Goal: Transaction & Acquisition: Book appointment/travel/reservation

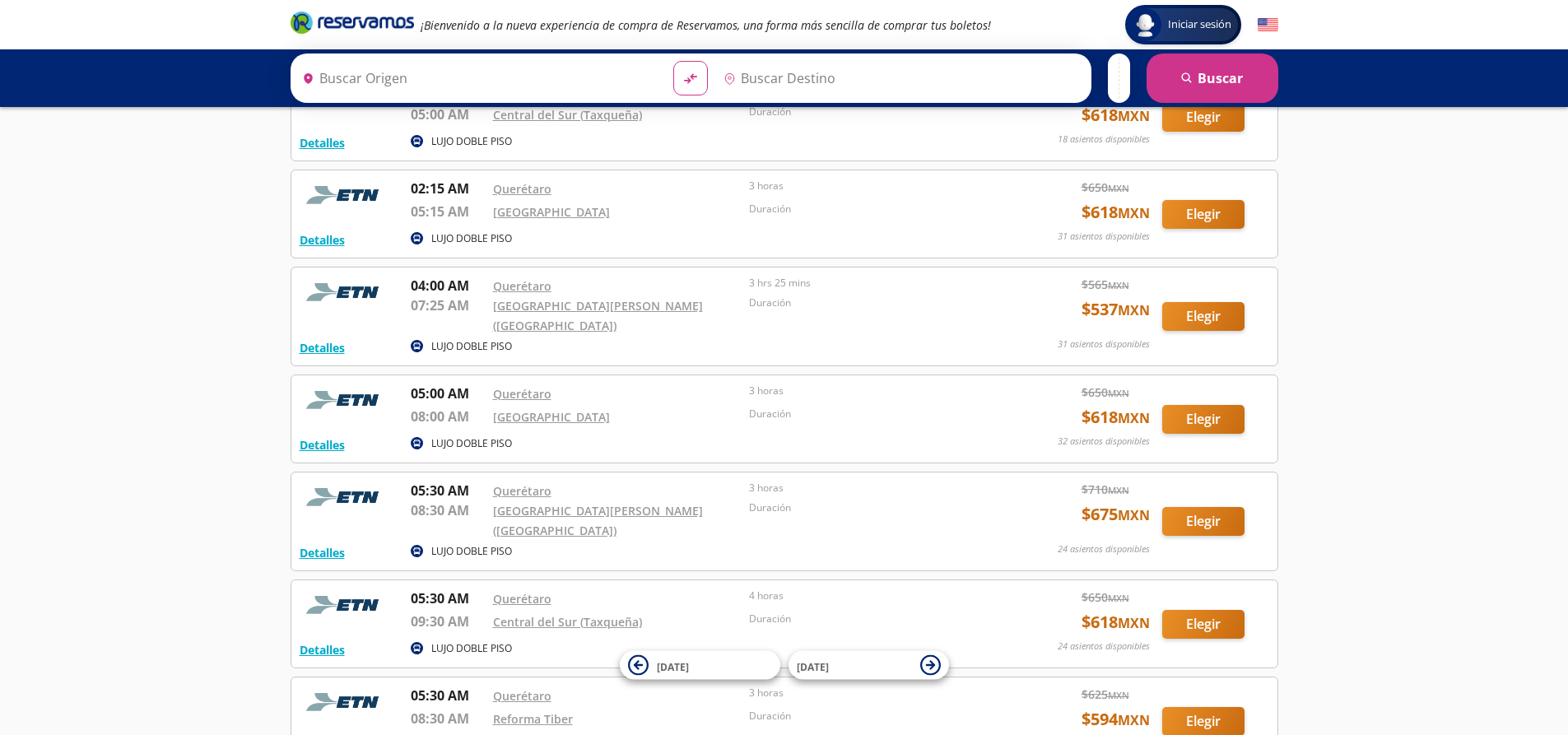
scroll to position [247, 0]
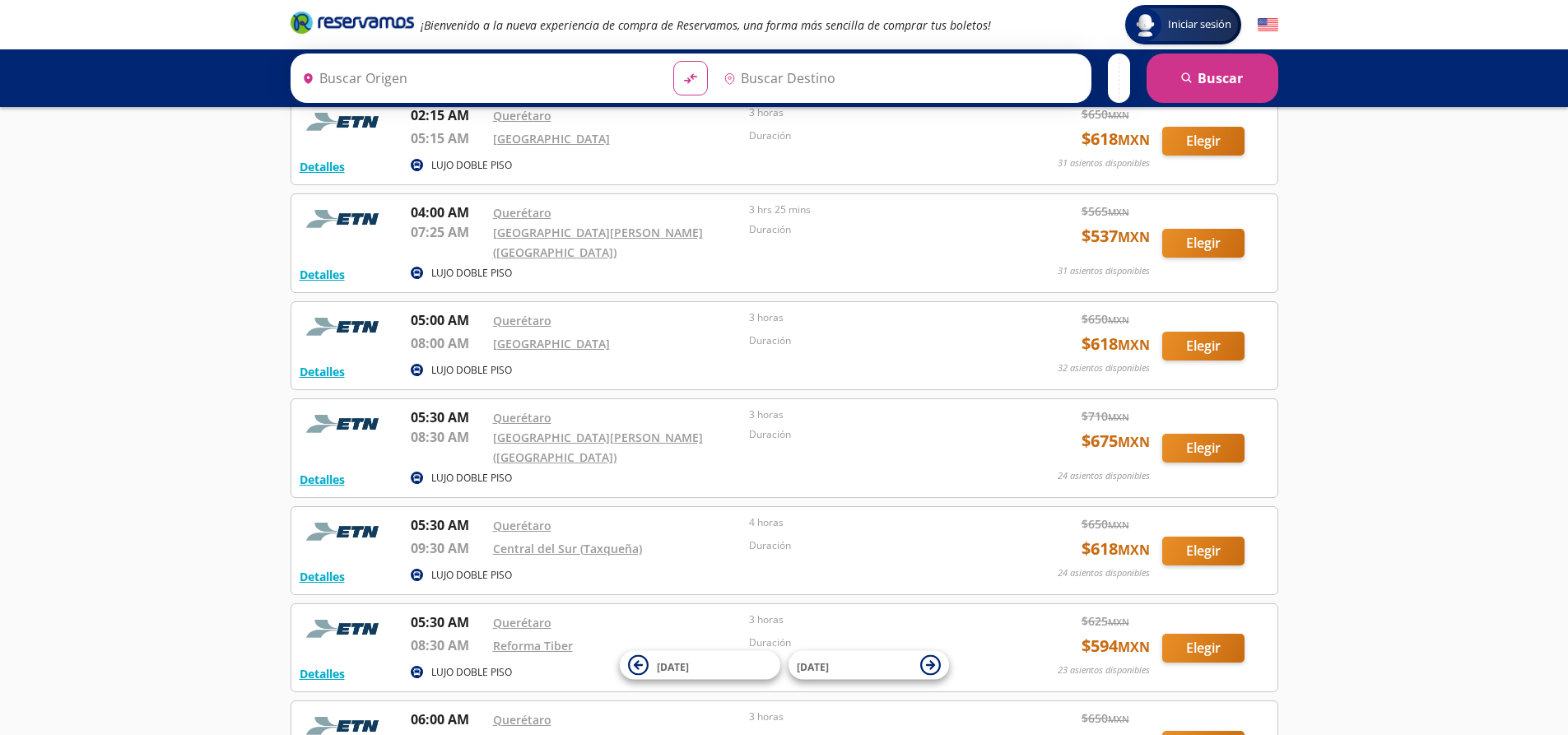
type input "[PERSON_NAME] de Querétaro, [GEOGRAPHIC_DATA]"
type input "[GEOGRAPHIC_DATA], [GEOGRAPHIC_DATA]"
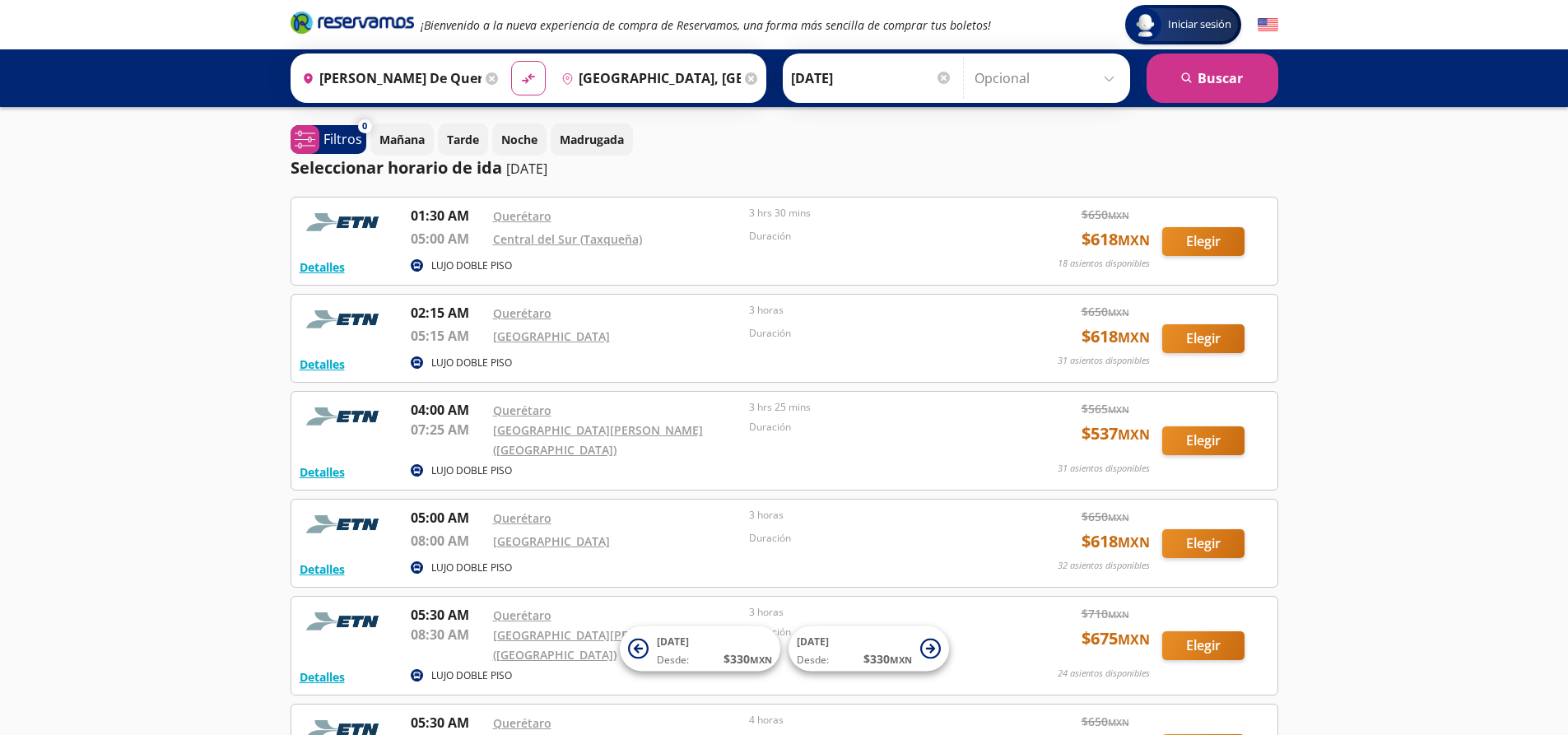
scroll to position [82, 0]
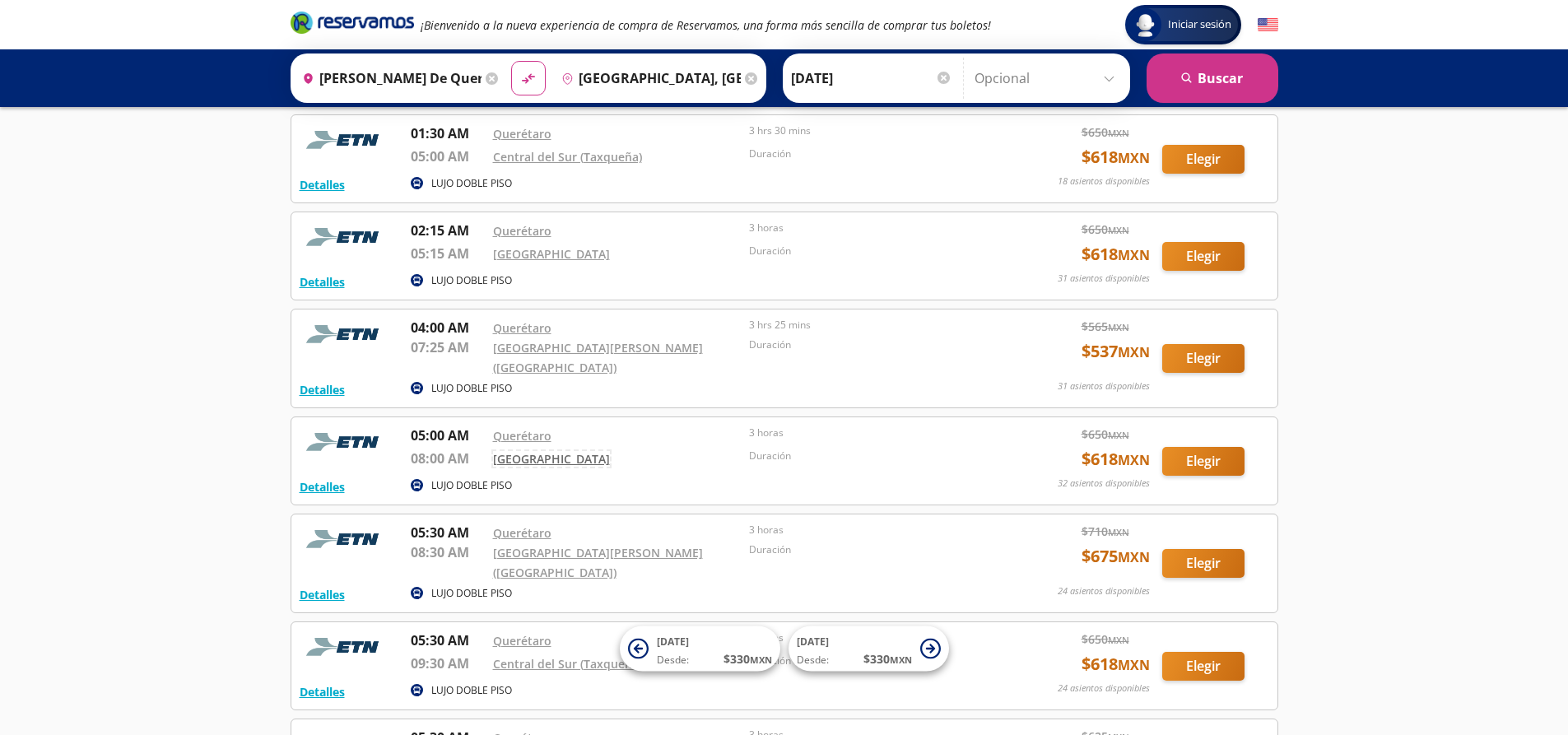
click at [522, 453] on link "[GEOGRAPHIC_DATA]" at bounding box center [551, 459] width 117 height 16
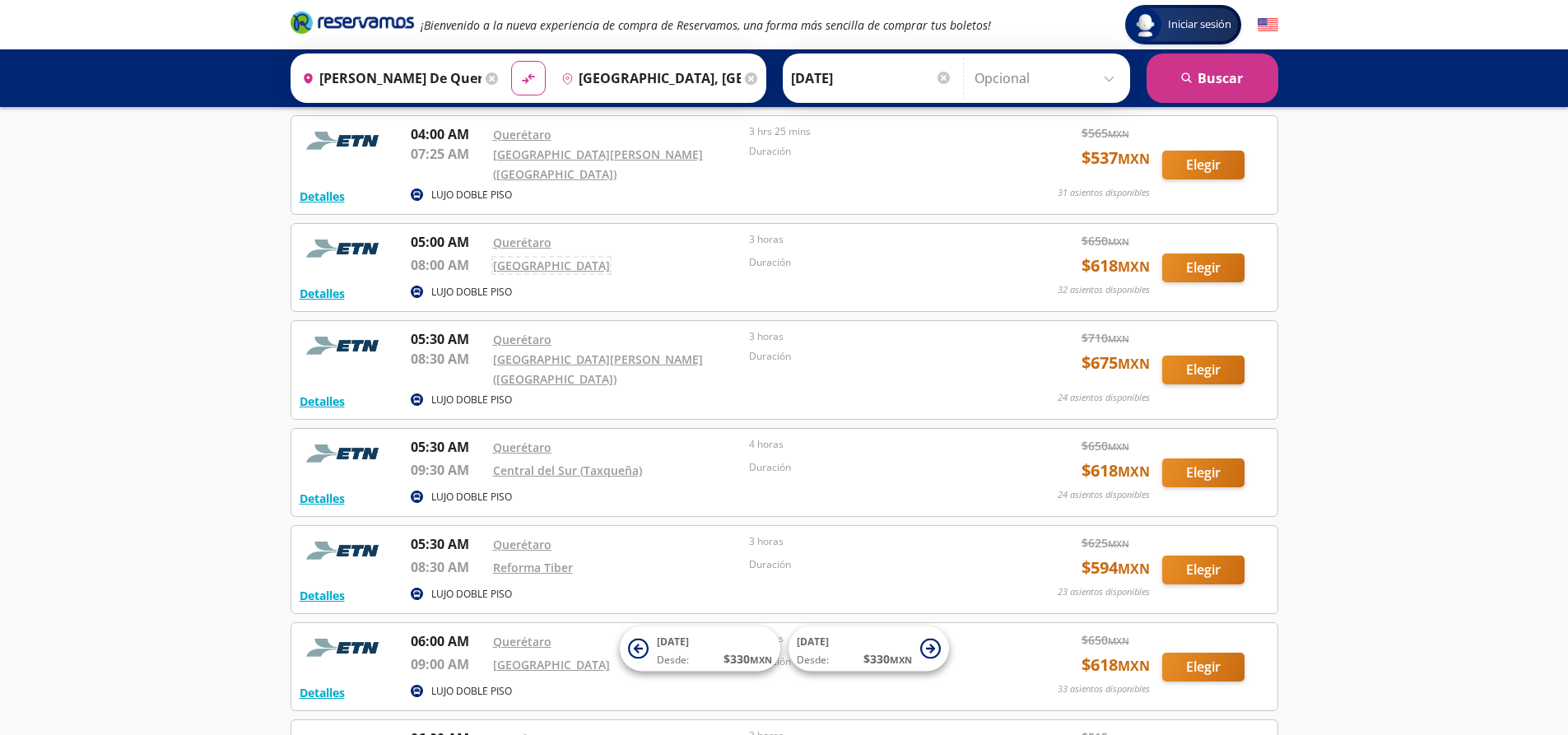
scroll to position [247, 0]
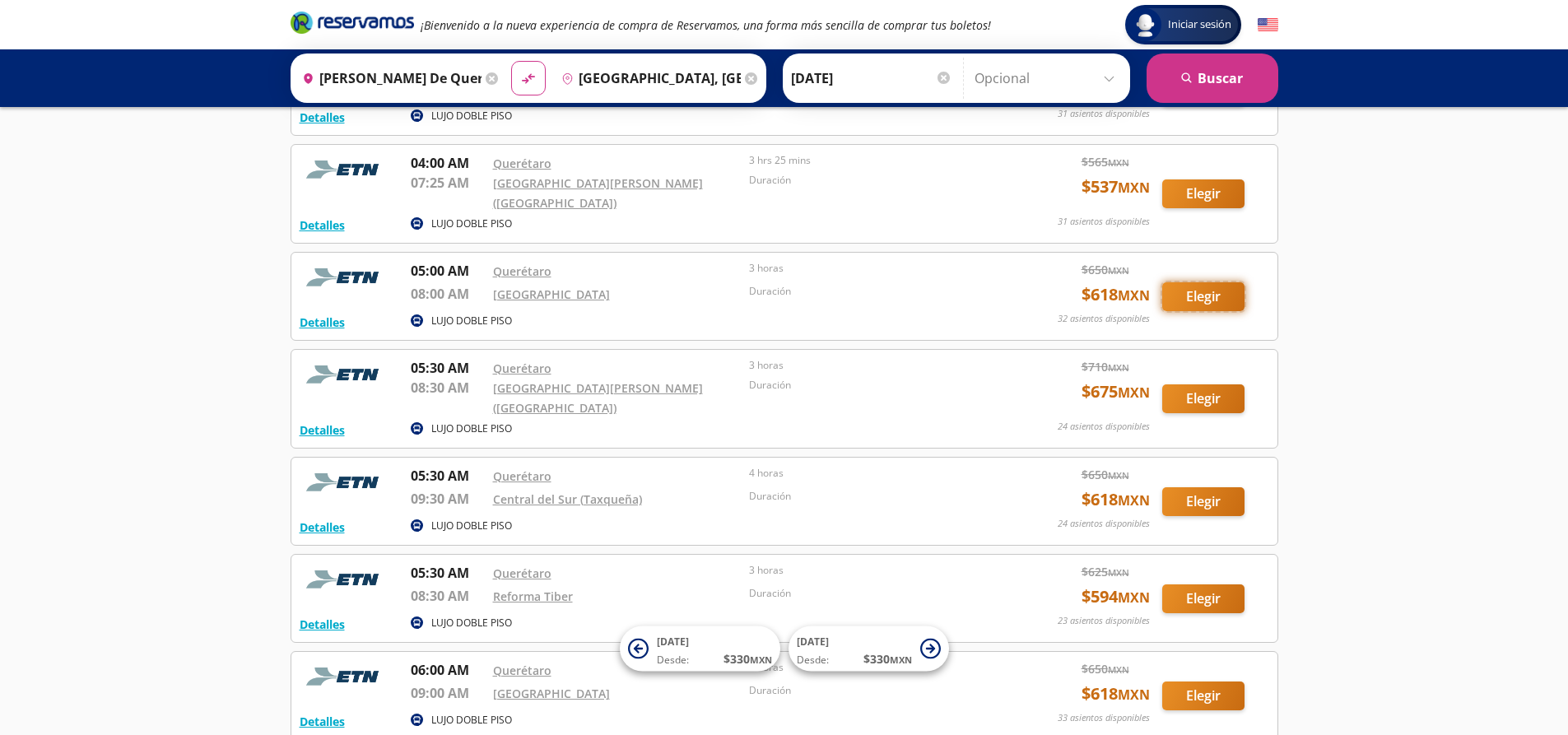
click at [1203, 300] on button "Elegir" at bounding box center [1203, 296] width 82 height 29
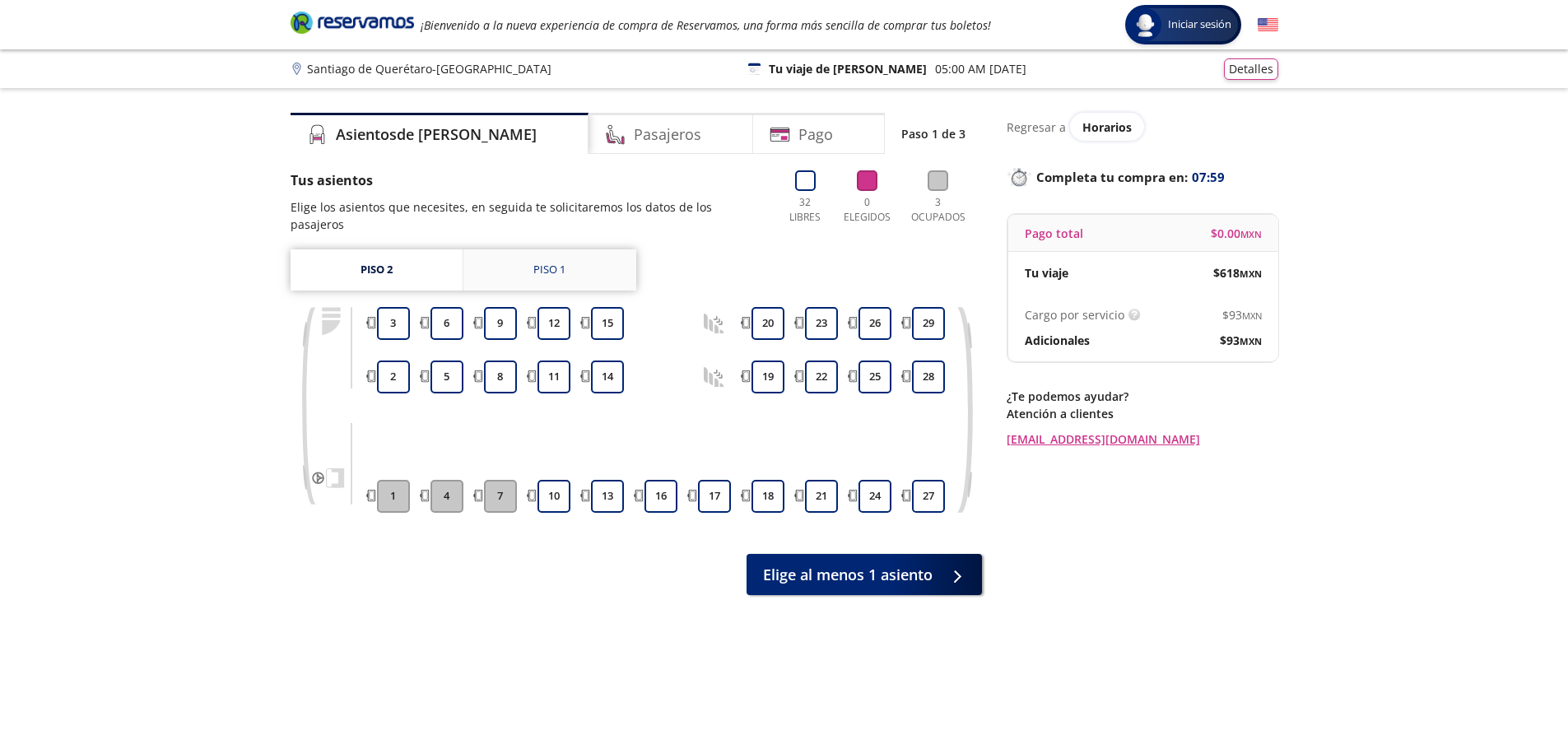
click at [581, 265] on link "Piso 1" at bounding box center [550, 270] width 173 height 41
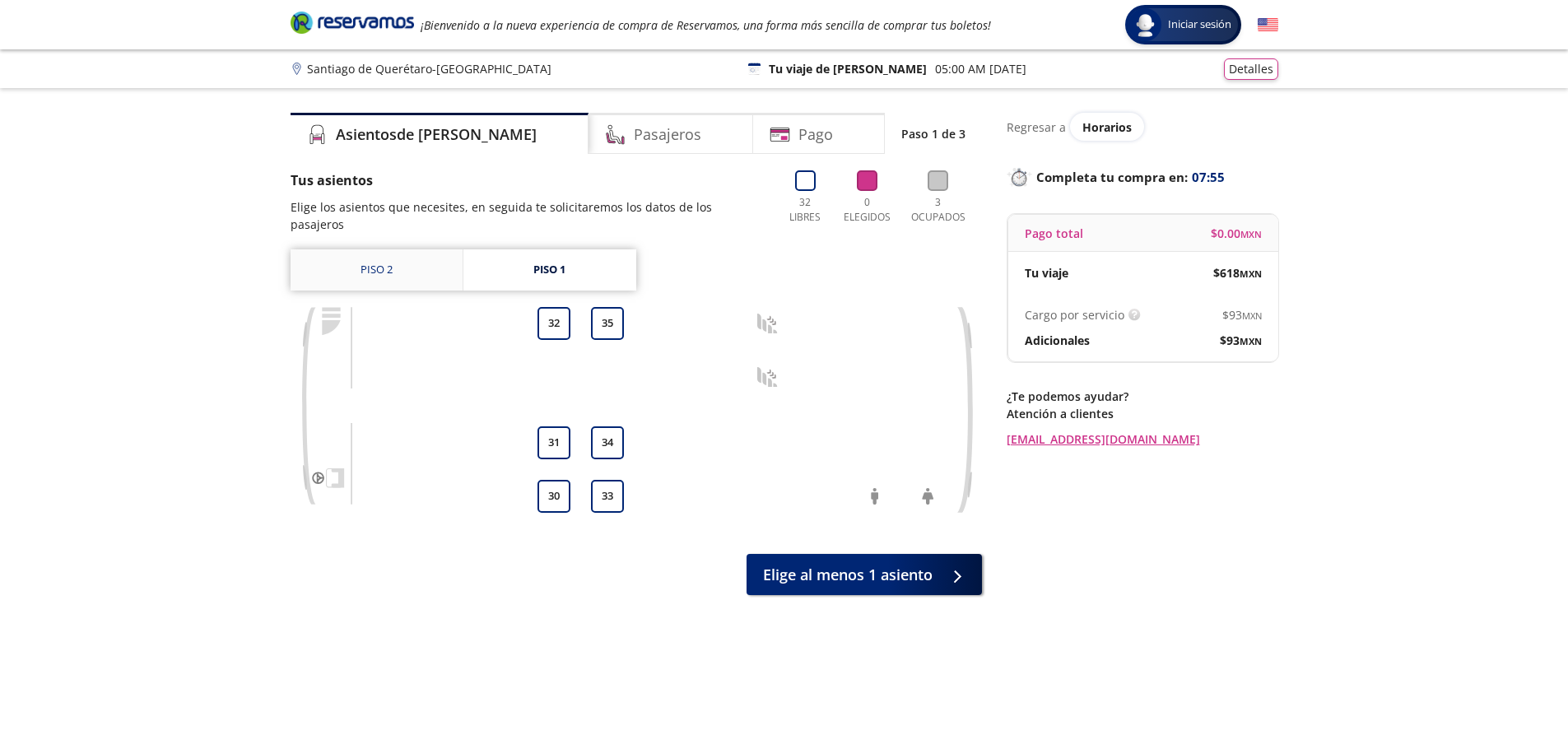
click at [379, 250] on link "Piso 2" at bounding box center [376, 270] width 172 height 41
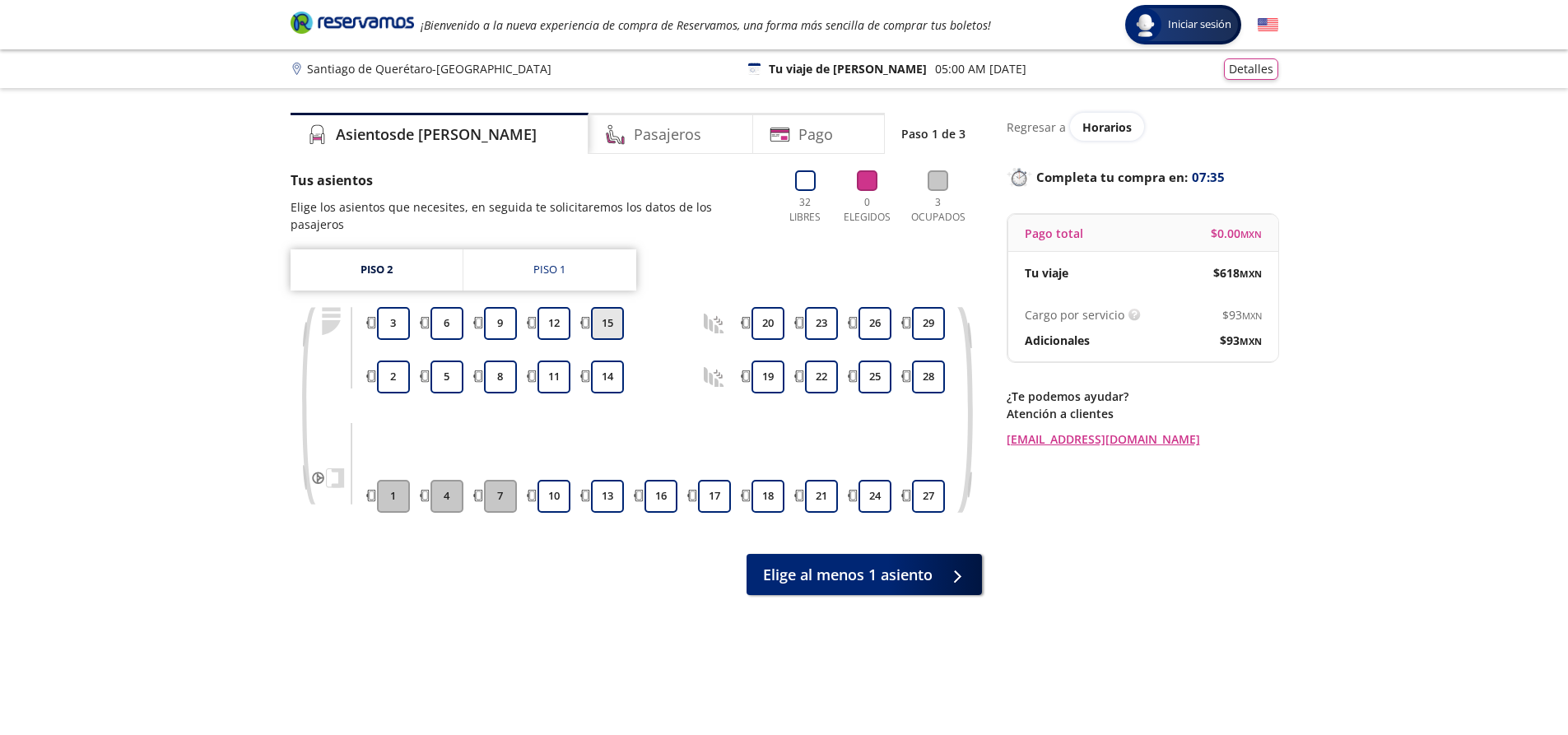
click at [615, 312] on button "15" at bounding box center [608, 324] width 33 height 33
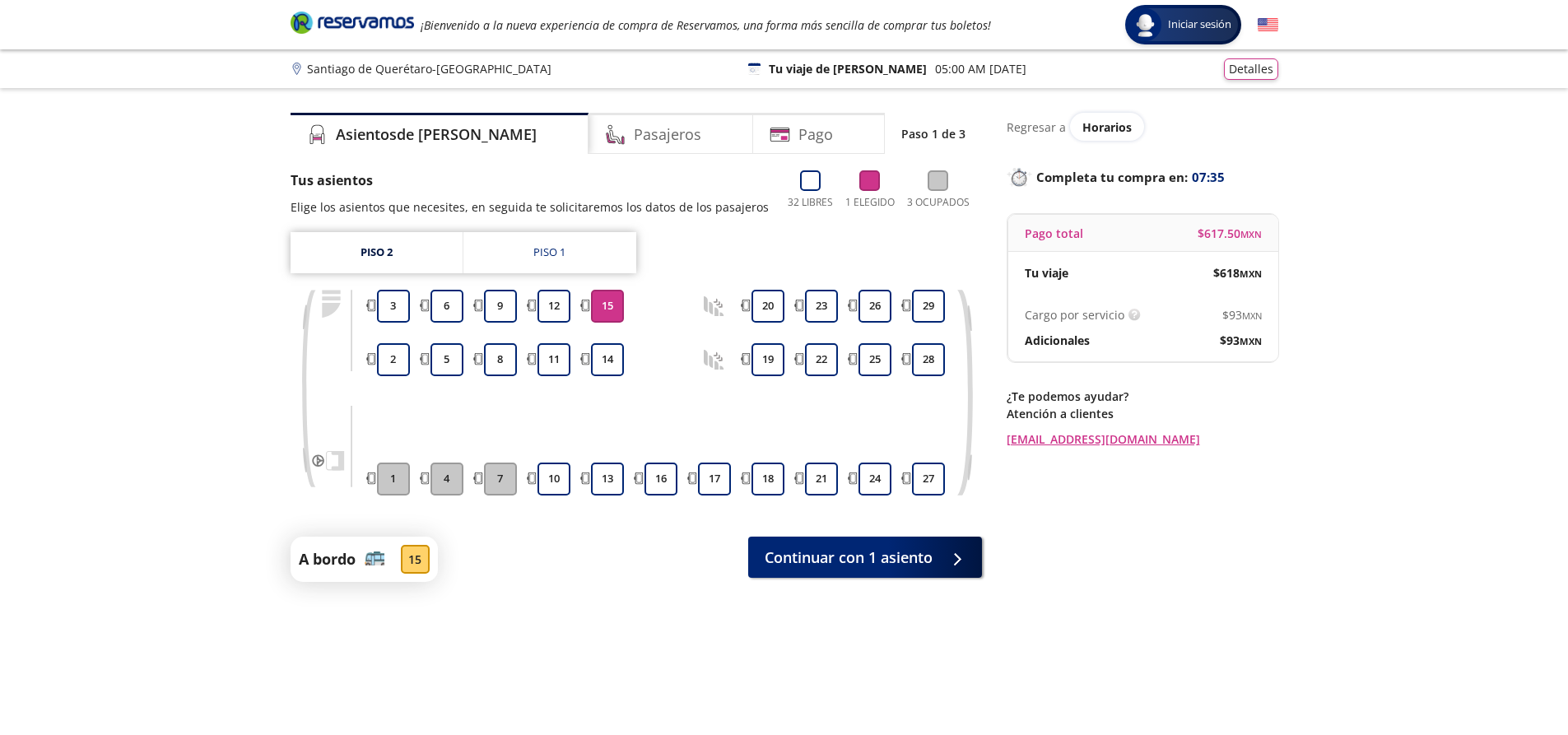
click at [615, 312] on button "15" at bounding box center [608, 306] width 33 height 33
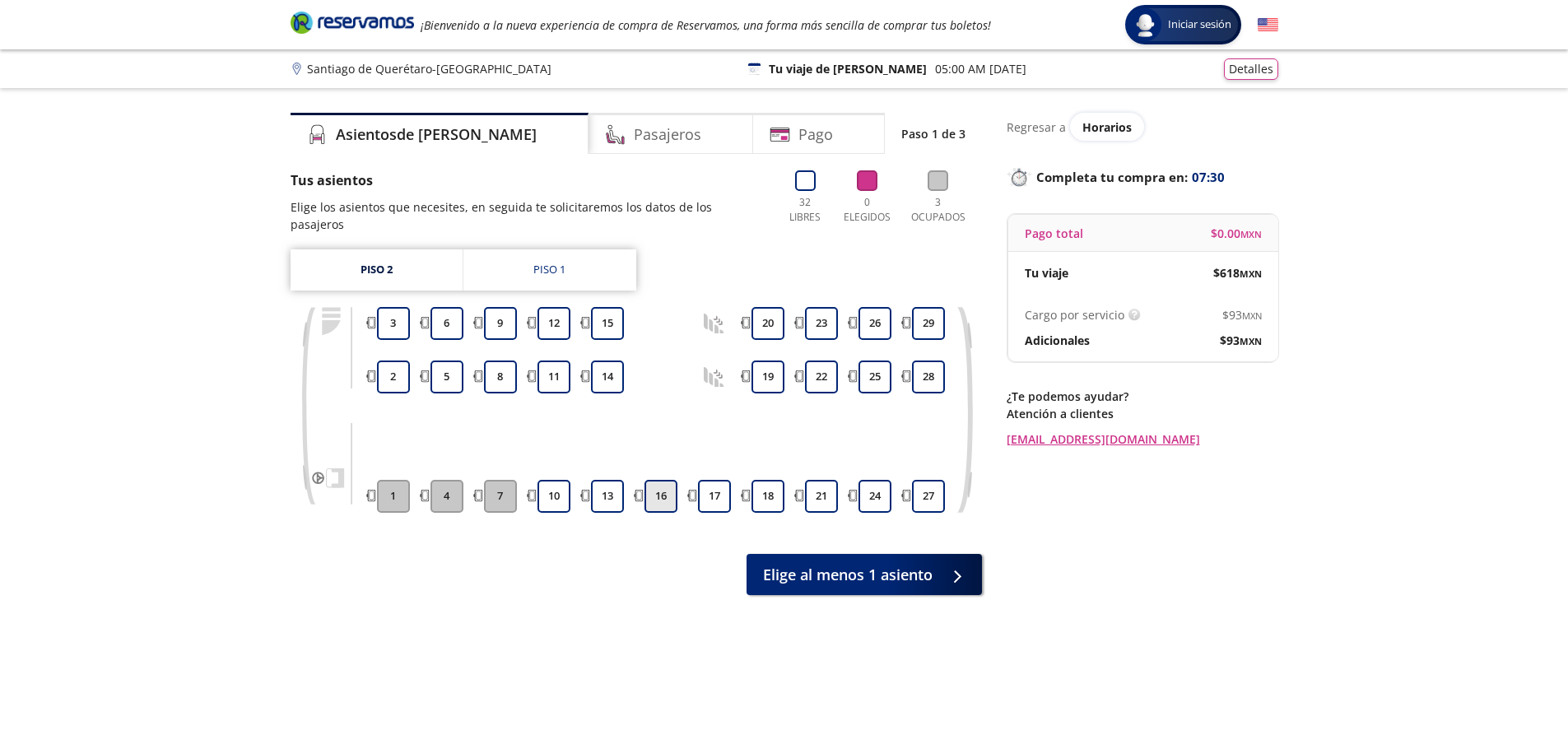
click at [657, 480] on button "16" at bounding box center [661, 497] width 33 height 33
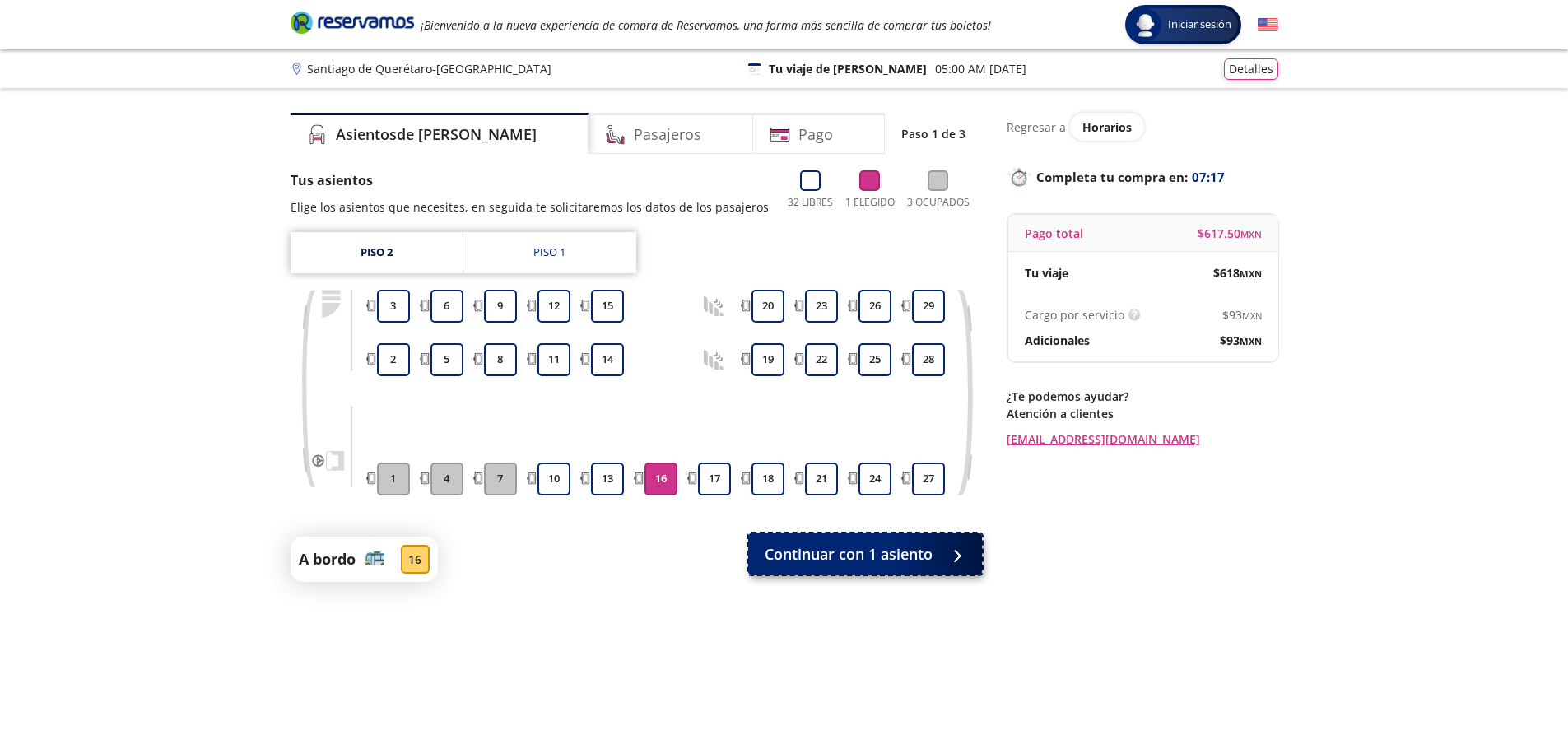
click at [833, 554] on span "Continuar con 1 asiento" at bounding box center [849, 554] width 168 height 22
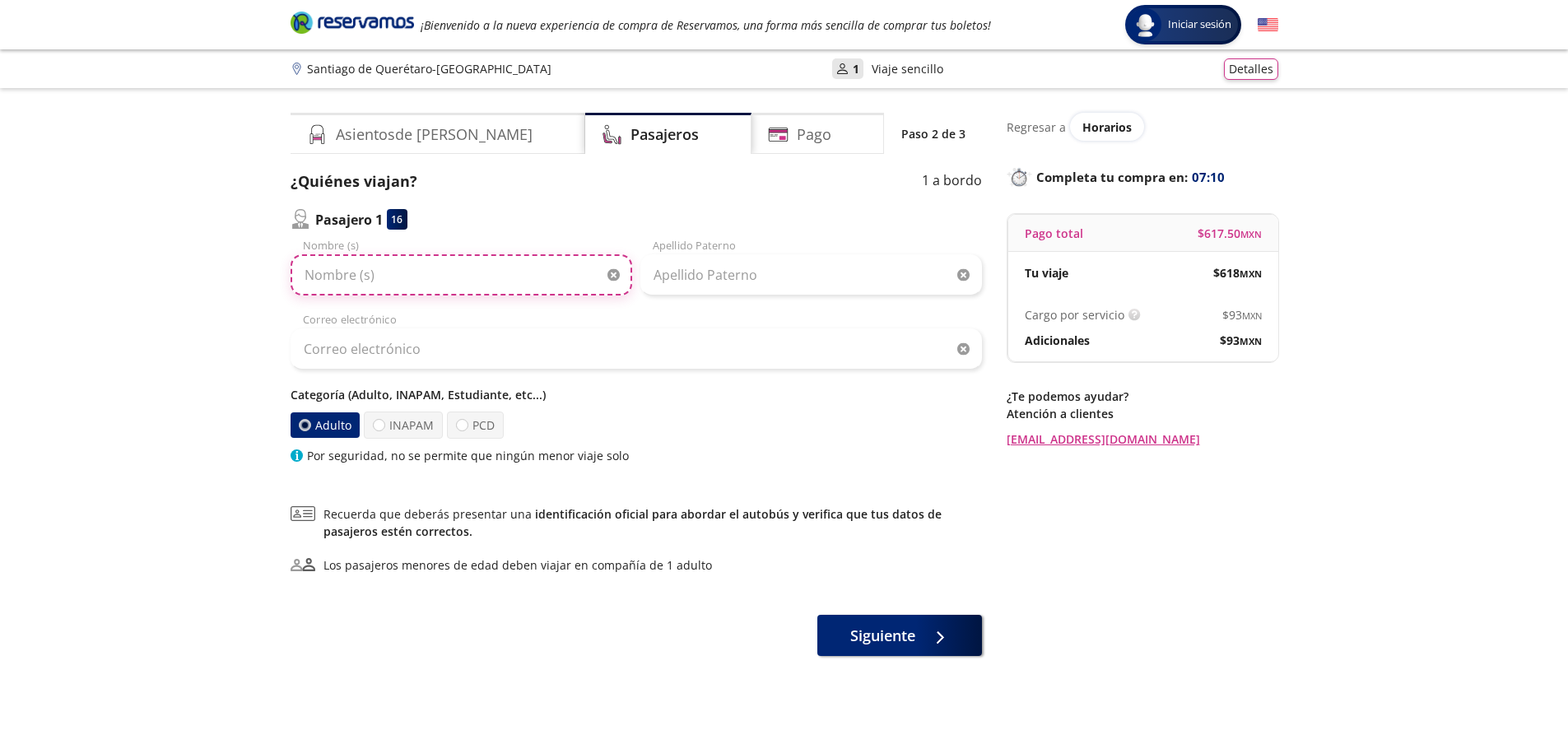
click at [443, 284] on input "Nombre (s)" at bounding box center [461, 275] width 341 height 41
type input "m"
click at [350, 280] on input "[PERSON_NAME]" at bounding box center [461, 275] width 341 height 41
drag, startPoint x: 489, startPoint y: 267, endPoint x: 360, endPoint y: 279, distance: 129.6
click at [360, 279] on input "[PERSON_NAME]" at bounding box center [461, 275] width 341 height 41
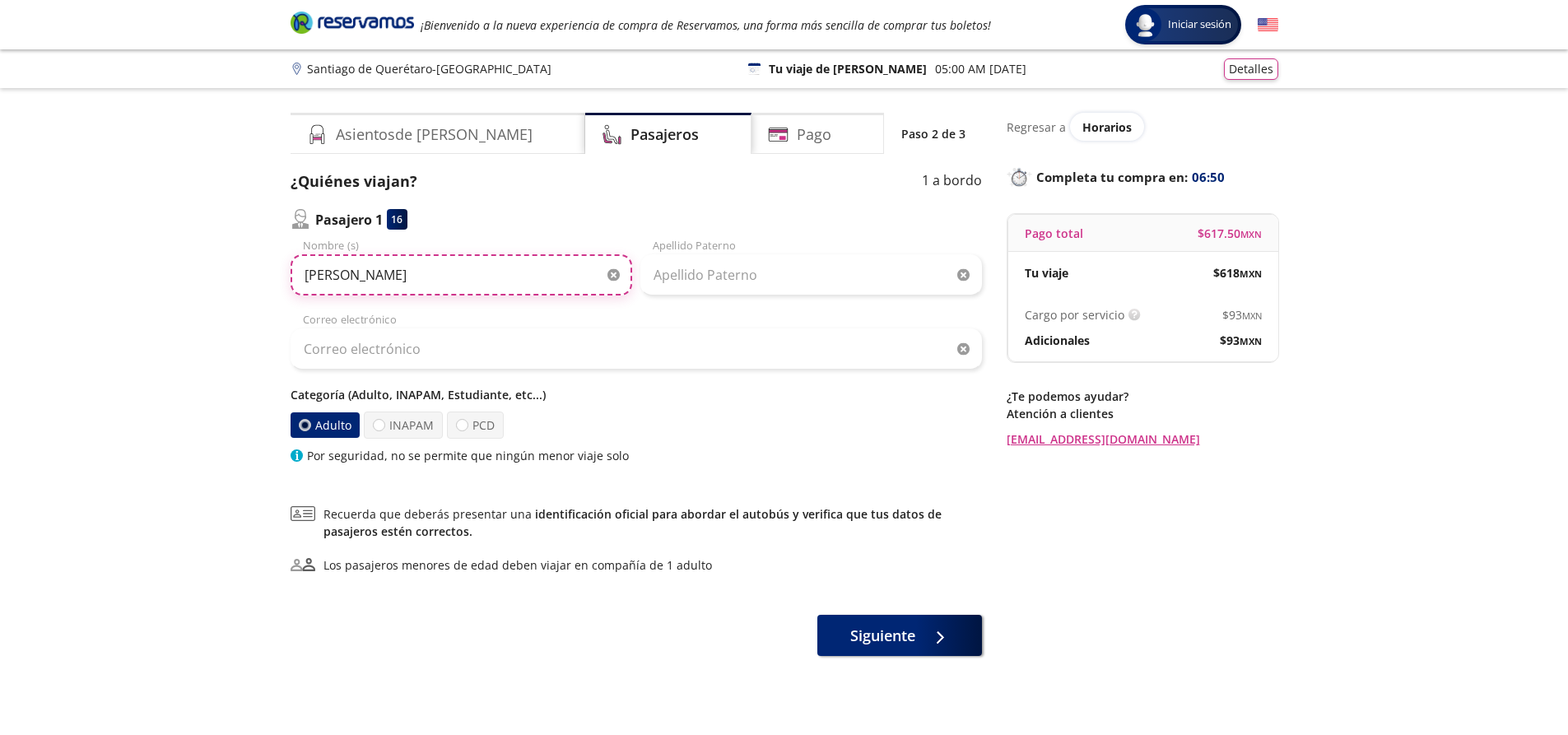
type input "[PERSON_NAME]"
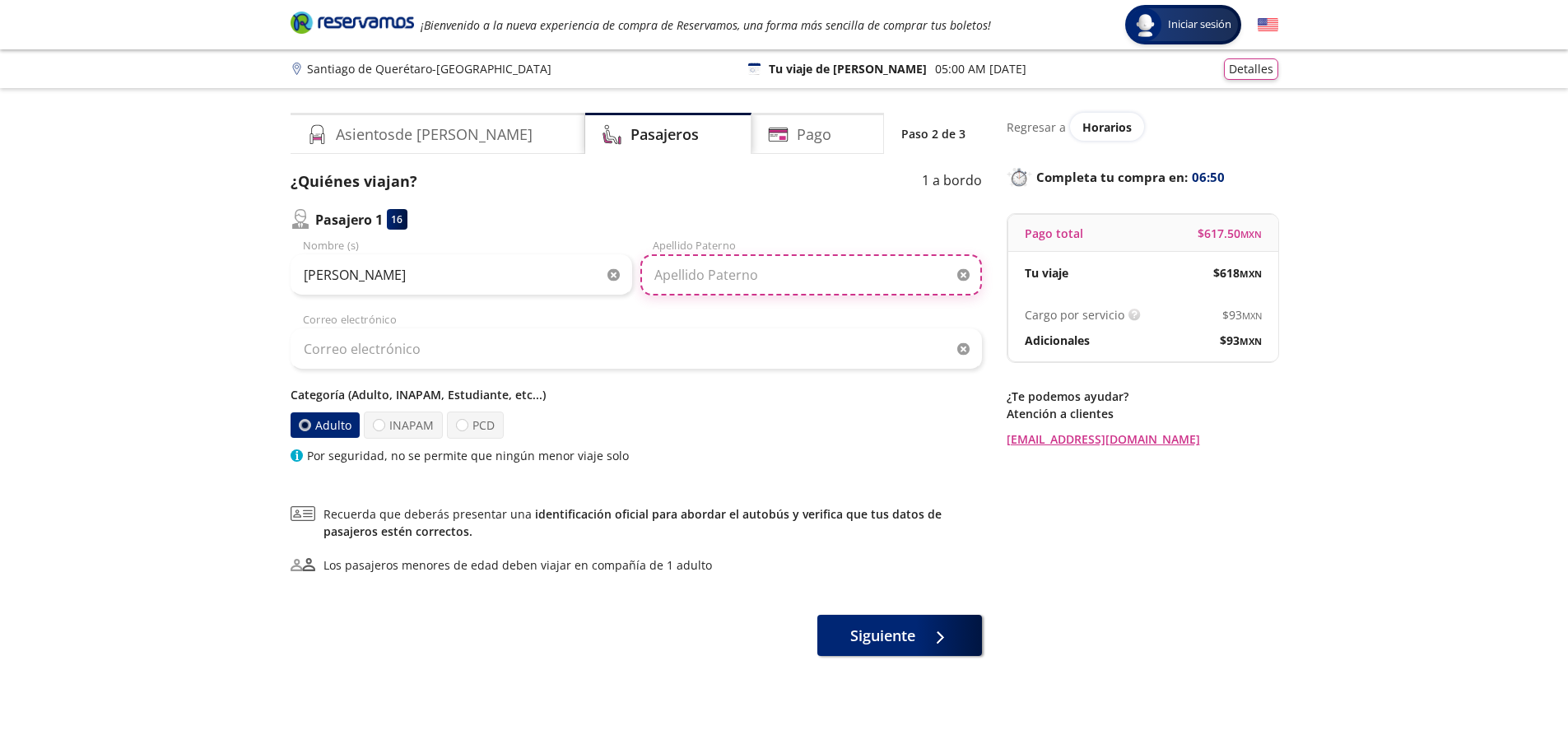
click at [804, 279] on input "Apellido Paterno" at bounding box center [811, 275] width 341 height 41
type input "[PERSON_NAME]"
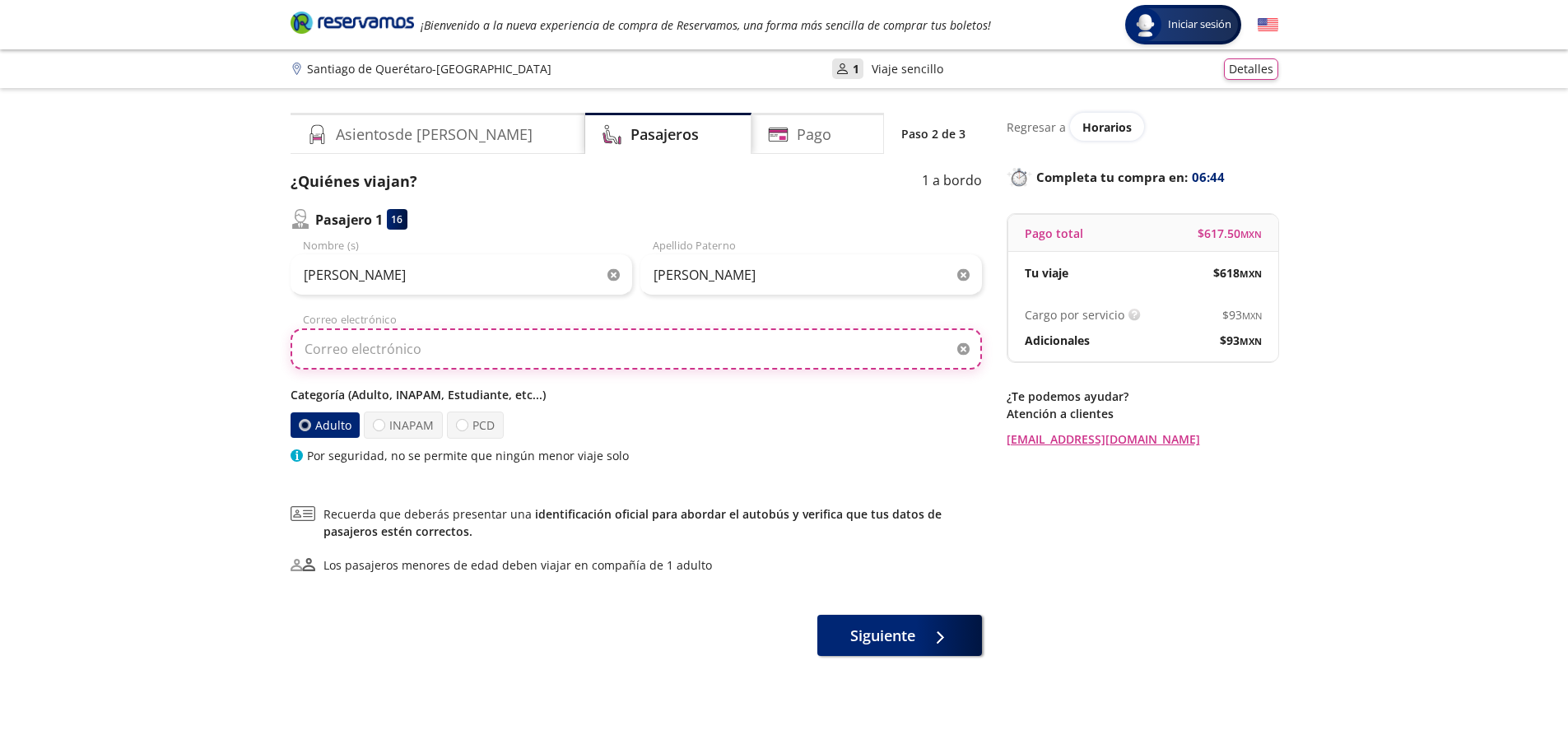
click at [391, 354] on input "Correo electrónico" at bounding box center [636, 349] width 692 height 41
type input "M"
type input "m"
type input "[EMAIL_ADDRESS][DOMAIN_NAME]"
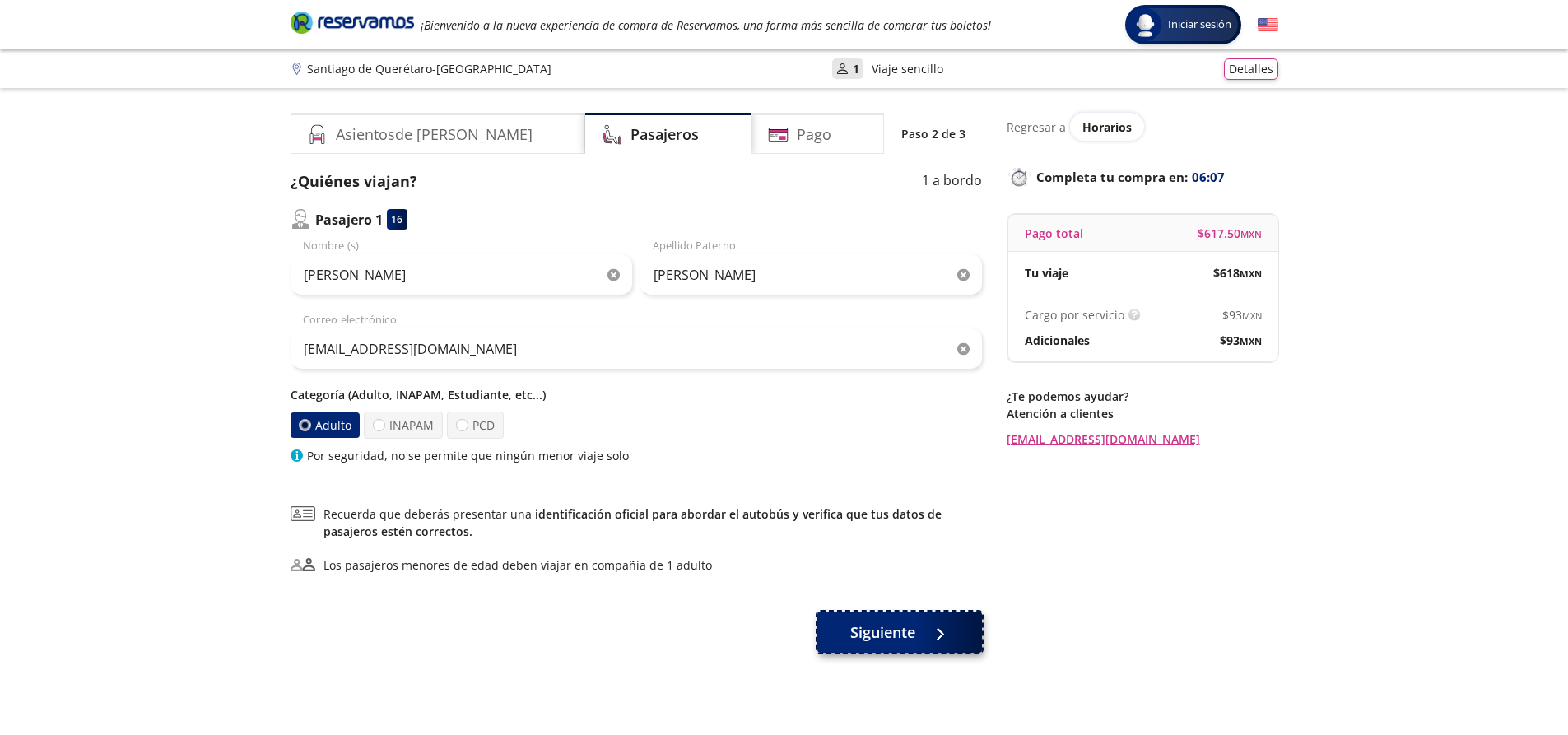
click at [877, 622] on span "Siguiente" at bounding box center [882, 633] width 65 height 22
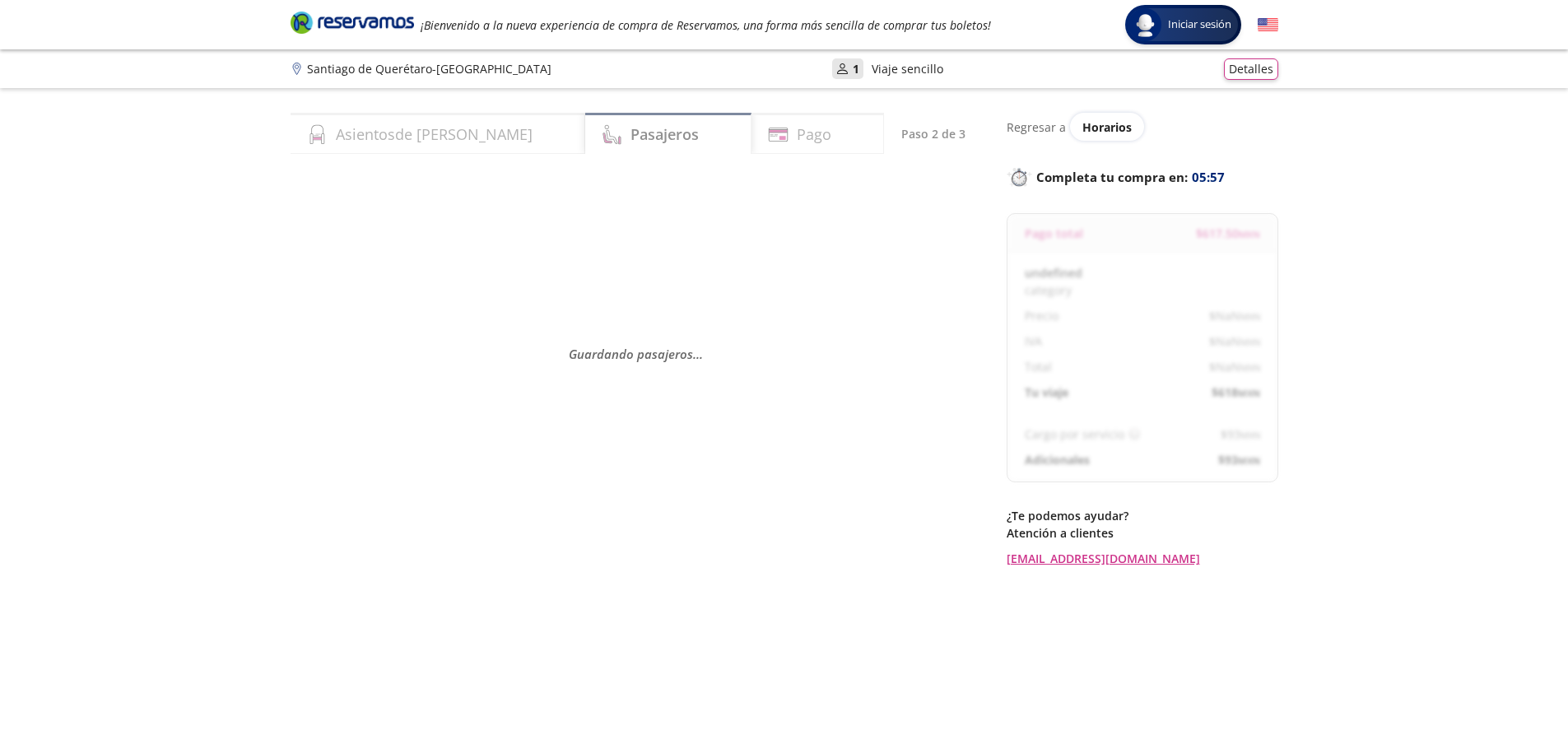
select select "MX"
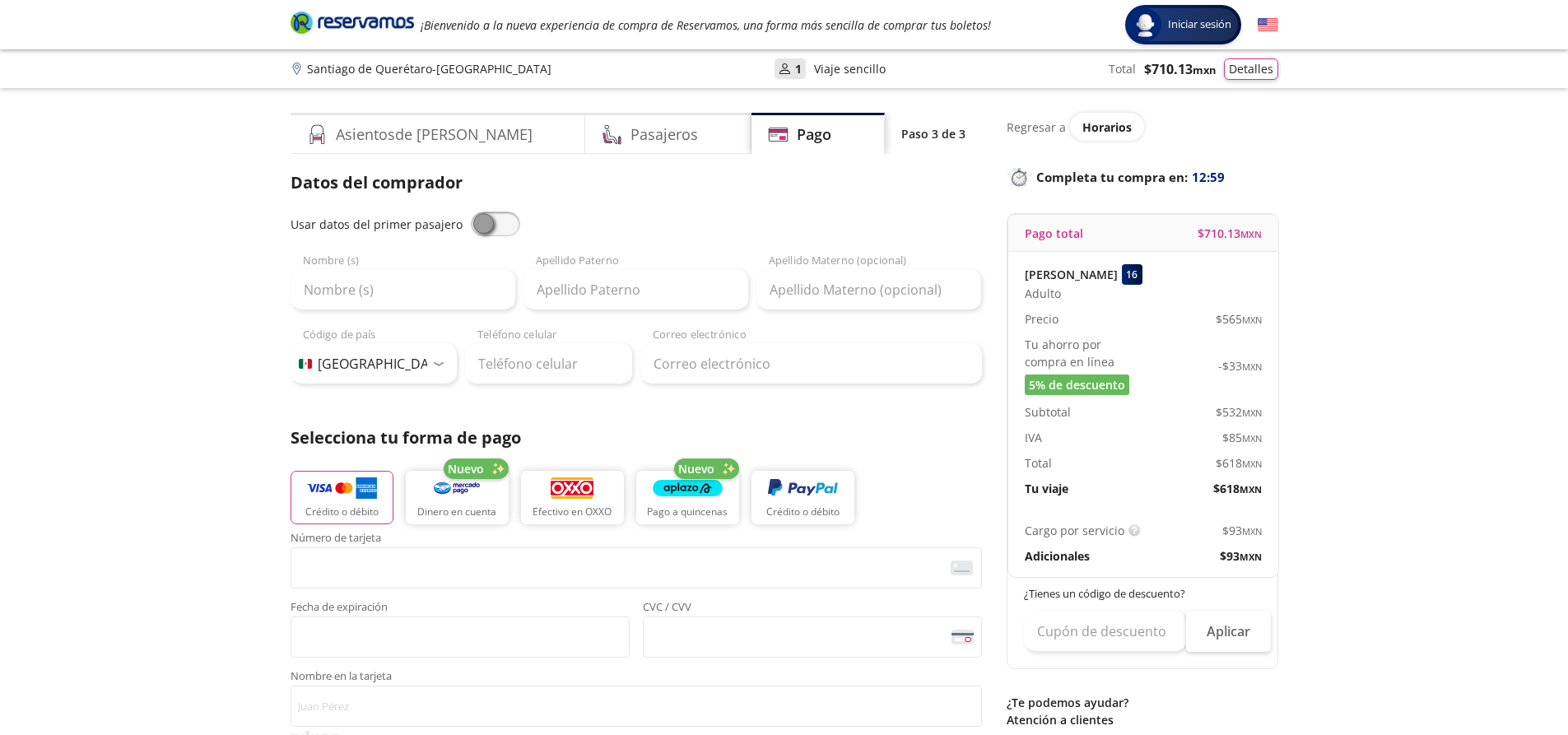
click at [498, 220] on span at bounding box center [495, 224] width 49 height 25
click at [471, 211] on input "checkbox" at bounding box center [471, 211] width 0 height 0
type input "[PERSON_NAME]"
type input "[EMAIL_ADDRESS][DOMAIN_NAME]"
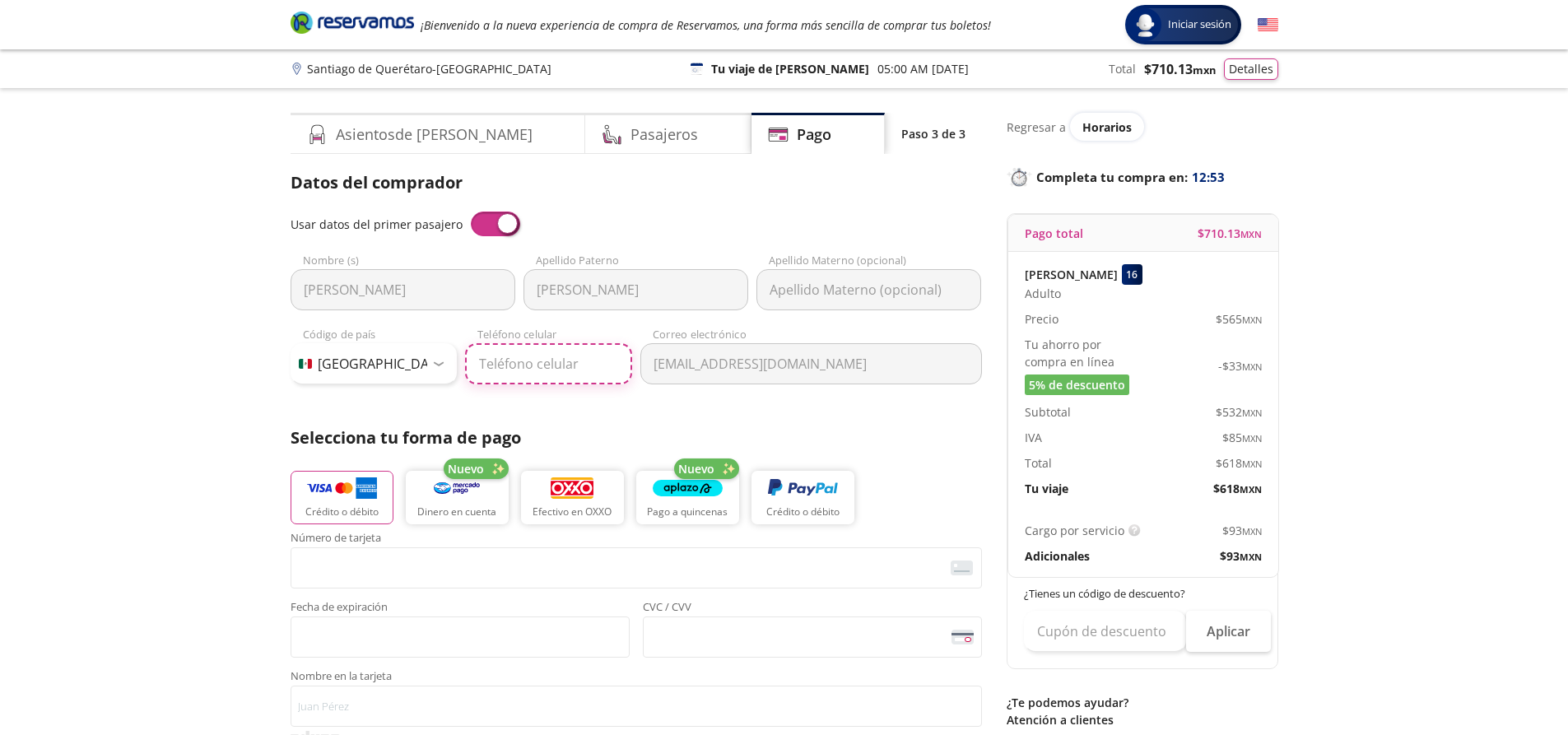
click at [561, 363] on input "Teléfono celular" at bounding box center [548, 363] width 167 height 41
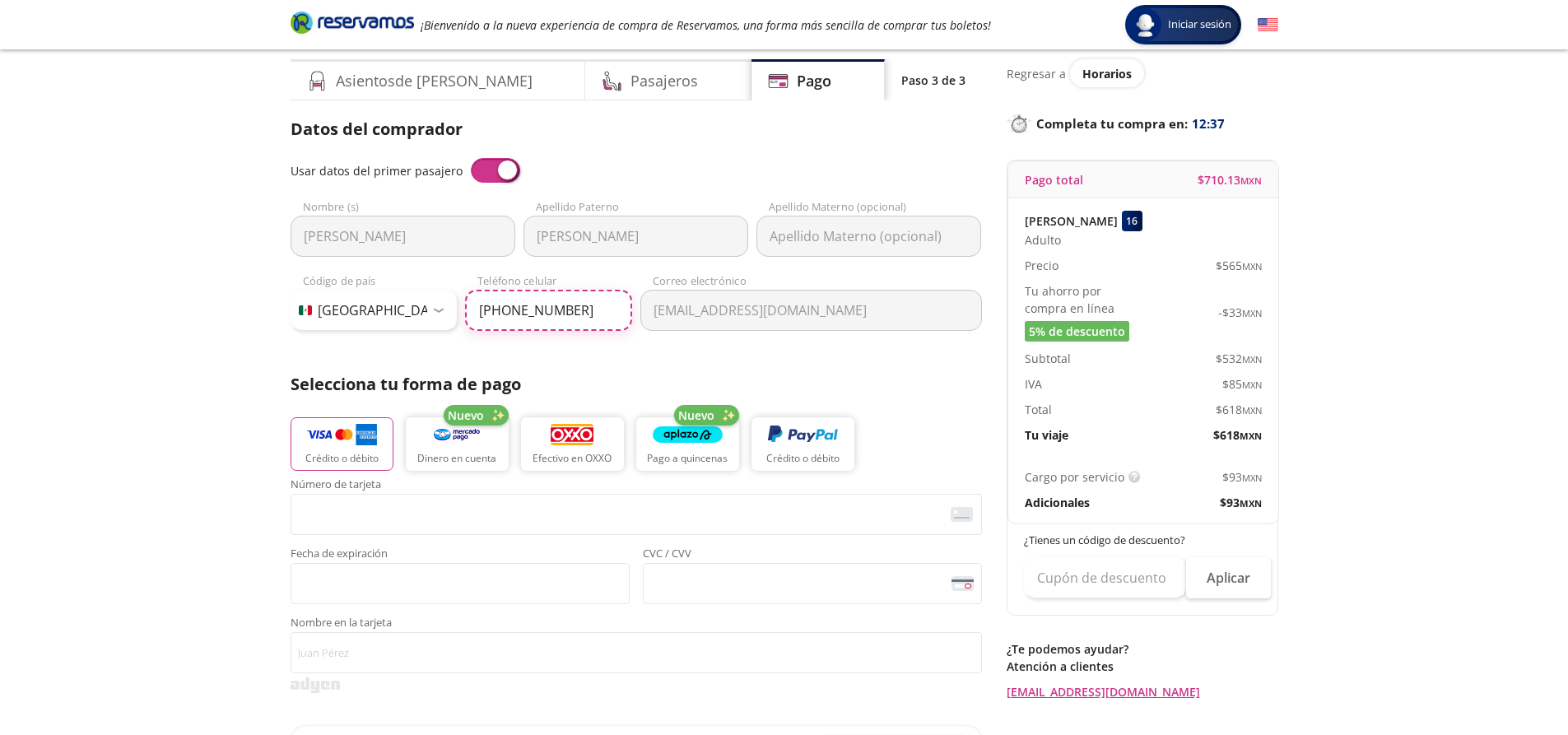
scroll to position [165, 0]
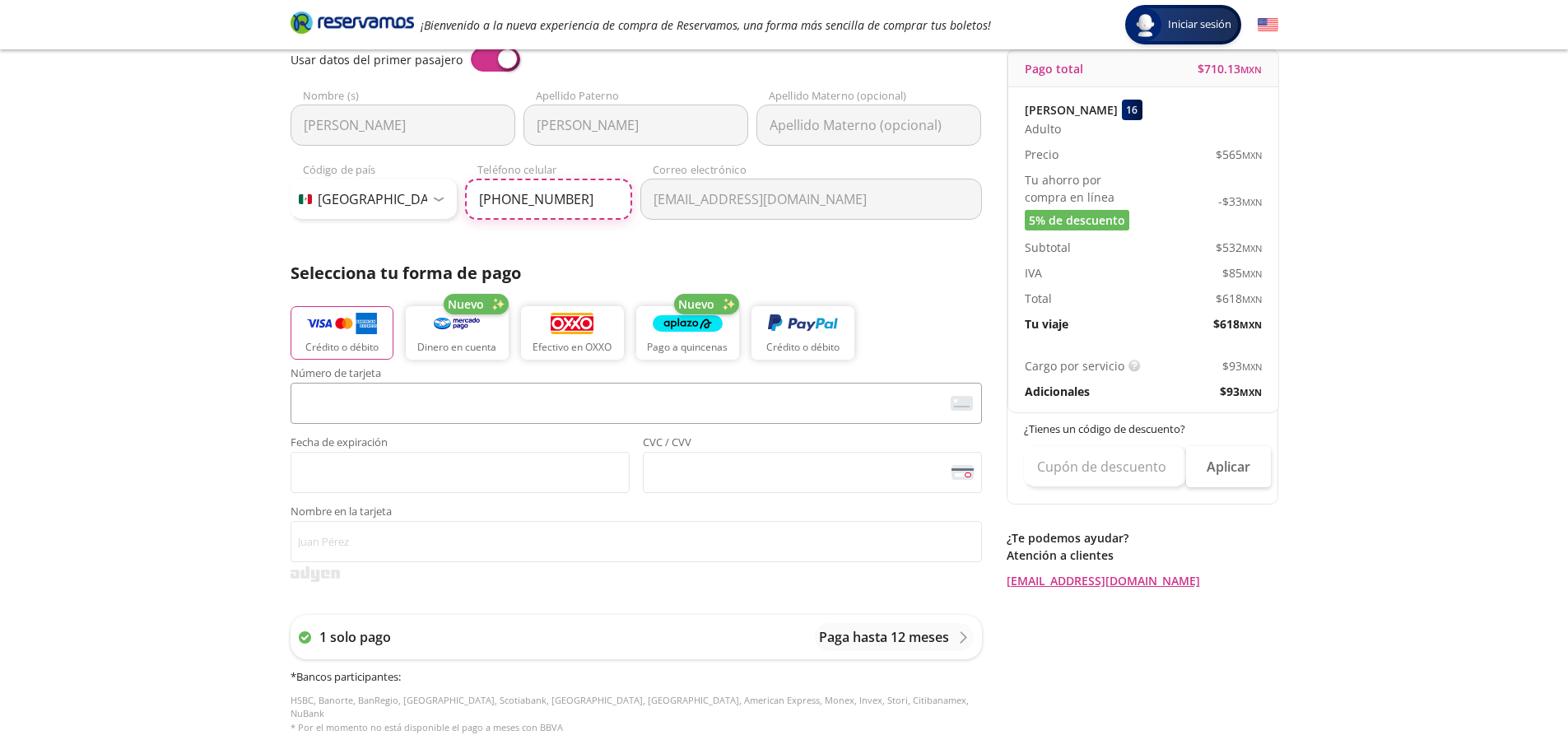
type input "[PHONE_NUMBER]"
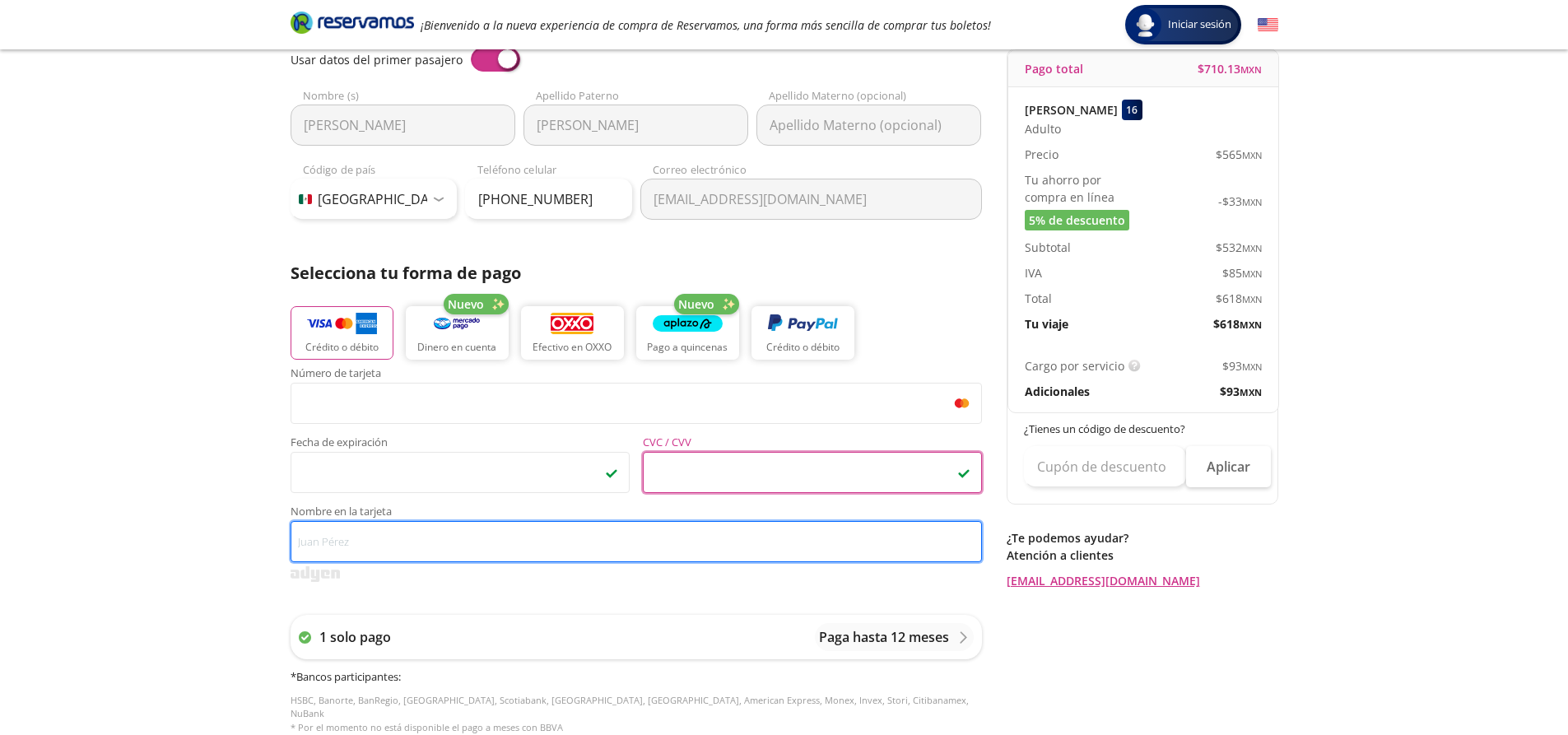
click at [360, 544] on input "Nombre en la tarjeta" at bounding box center [636, 541] width 692 height 41
type input "m"
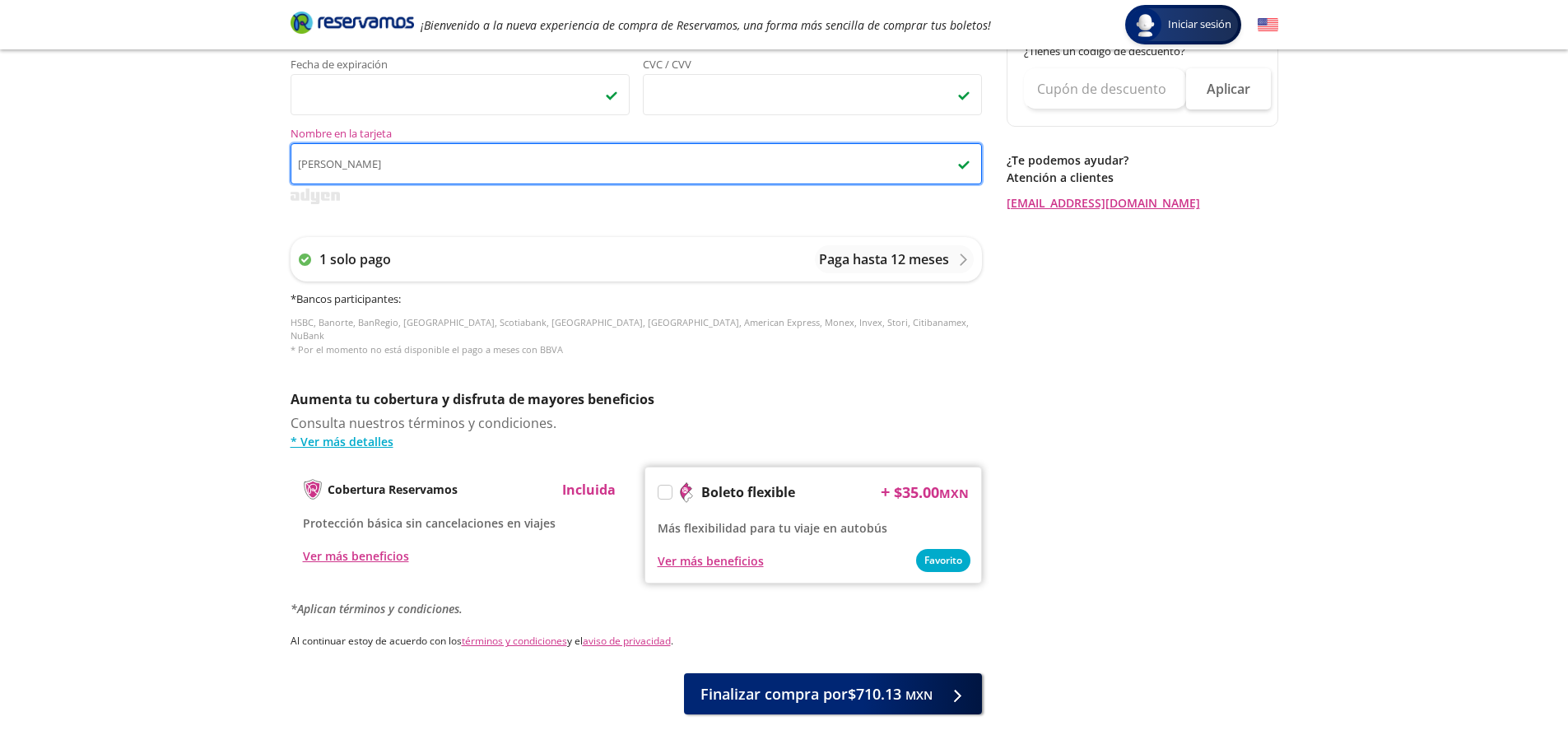
scroll to position [616, 0]
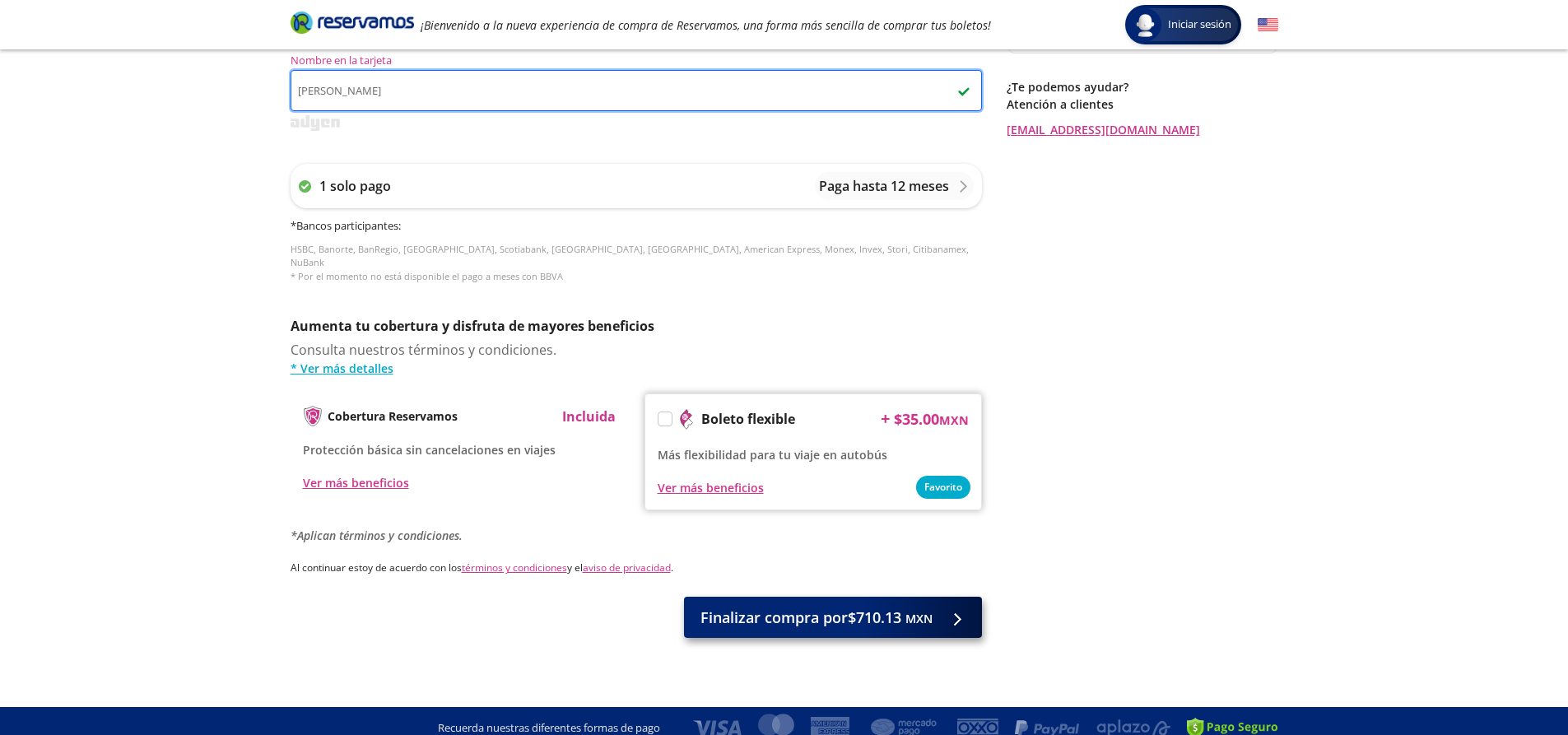
type input "[PERSON_NAME]"
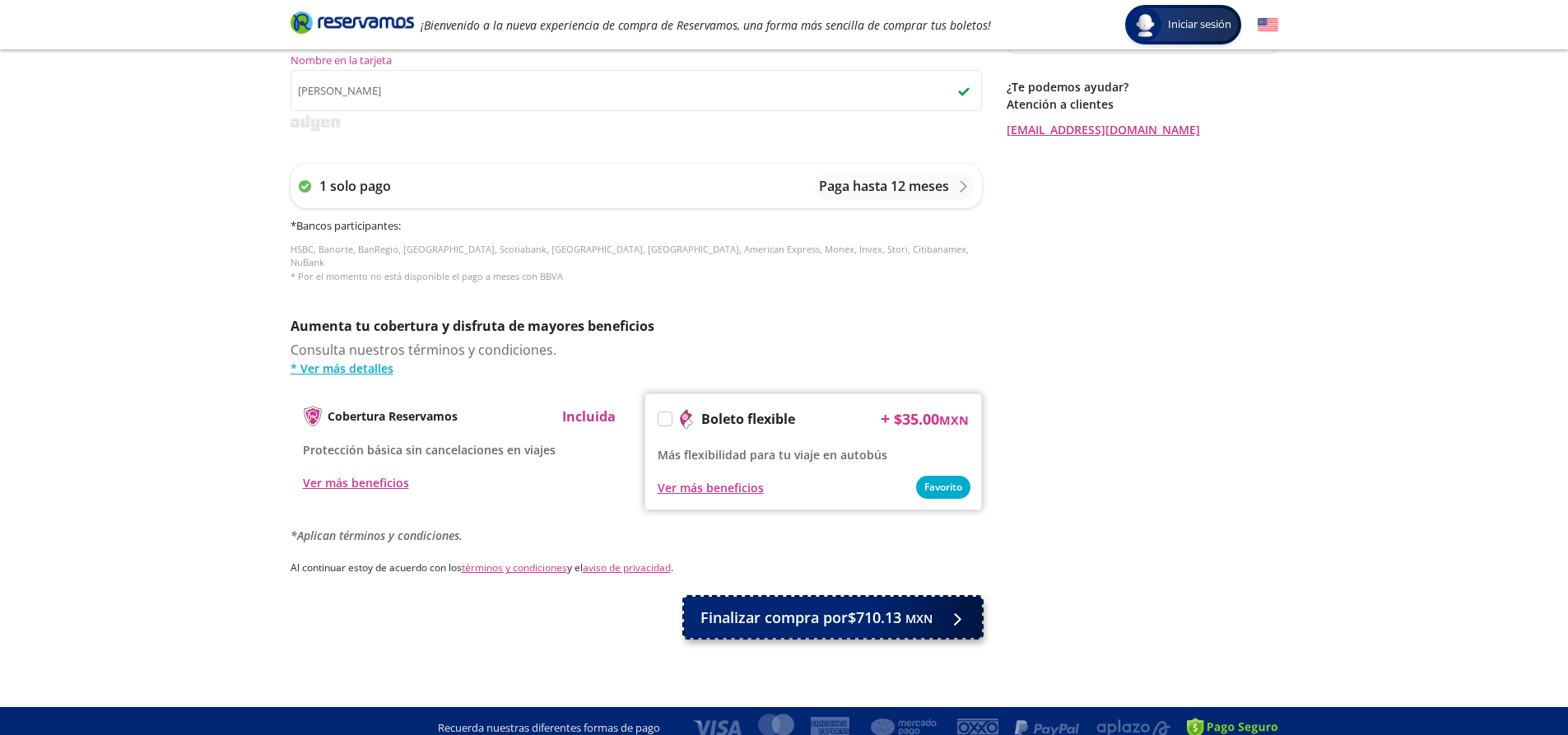
click at [855, 608] on span "Finalizar compra por $710.13 MXN" at bounding box center [816, 618] width 232 height 22
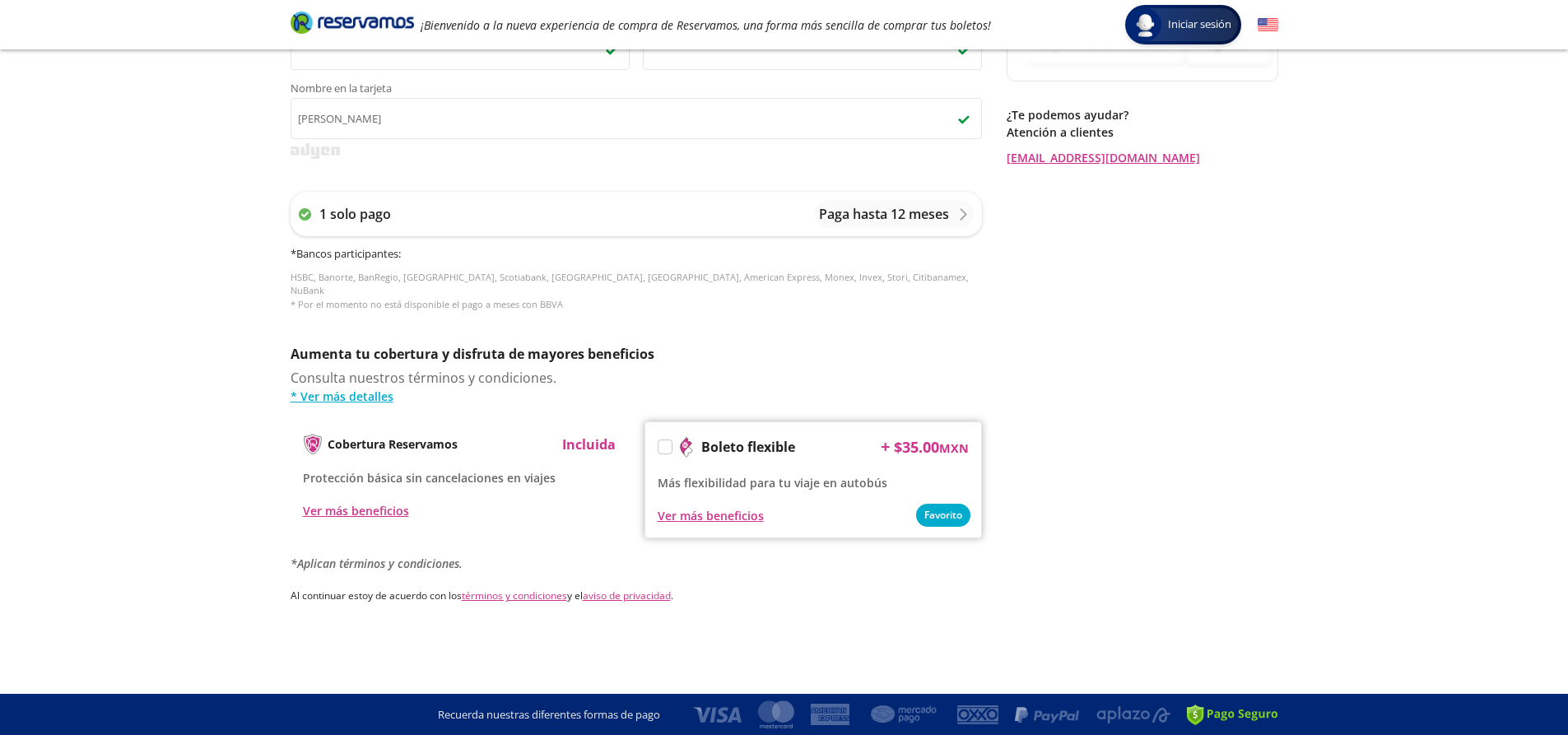
scroll to position [0, 0]
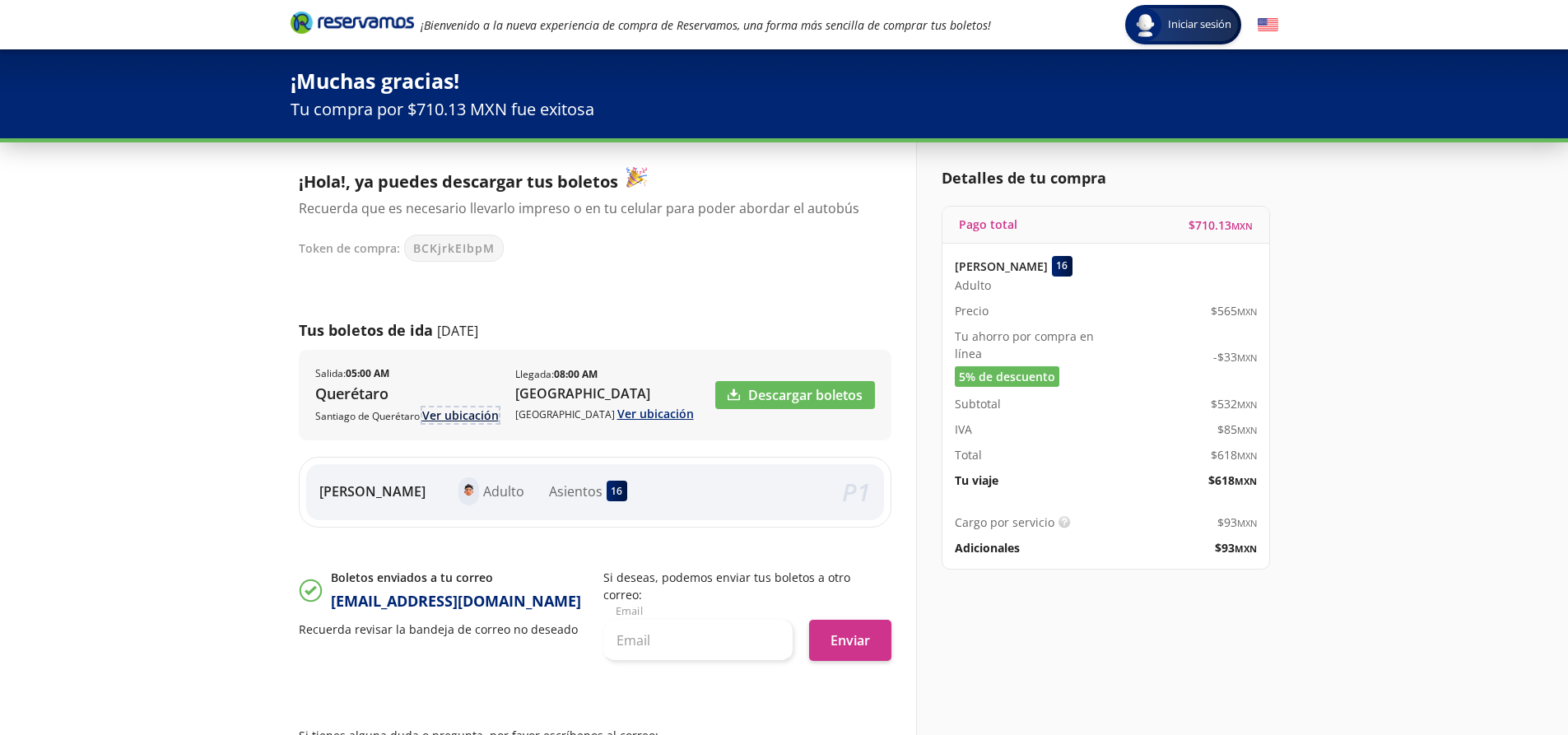
click at [450, 414] on link "Ver ubicación" at bounding box center [460, 415] width 77 height 16
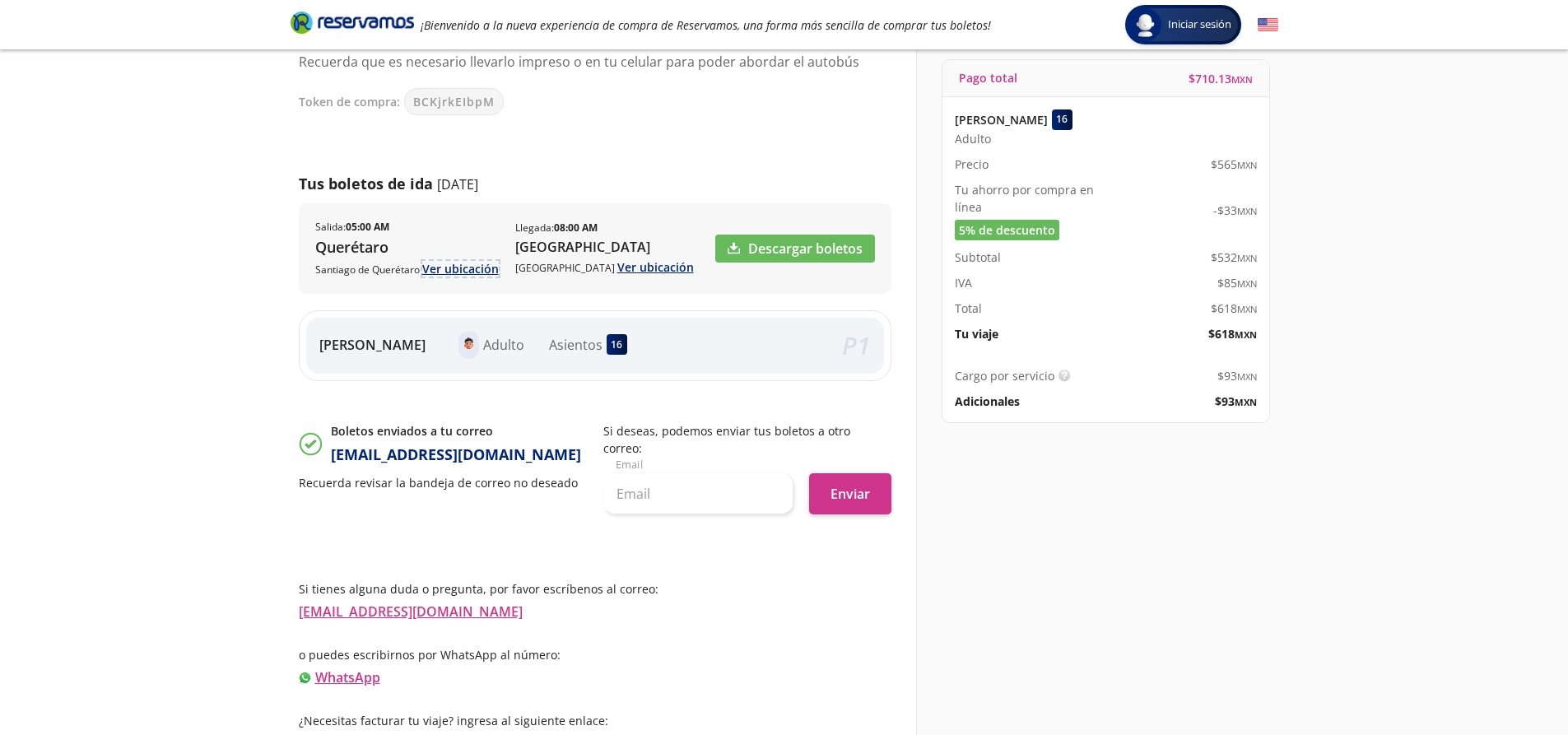
scroll to position [147, 0]
click at [811, 243] on link "Descargar boletos" at bounding box center [795, 248] width 160 height 28
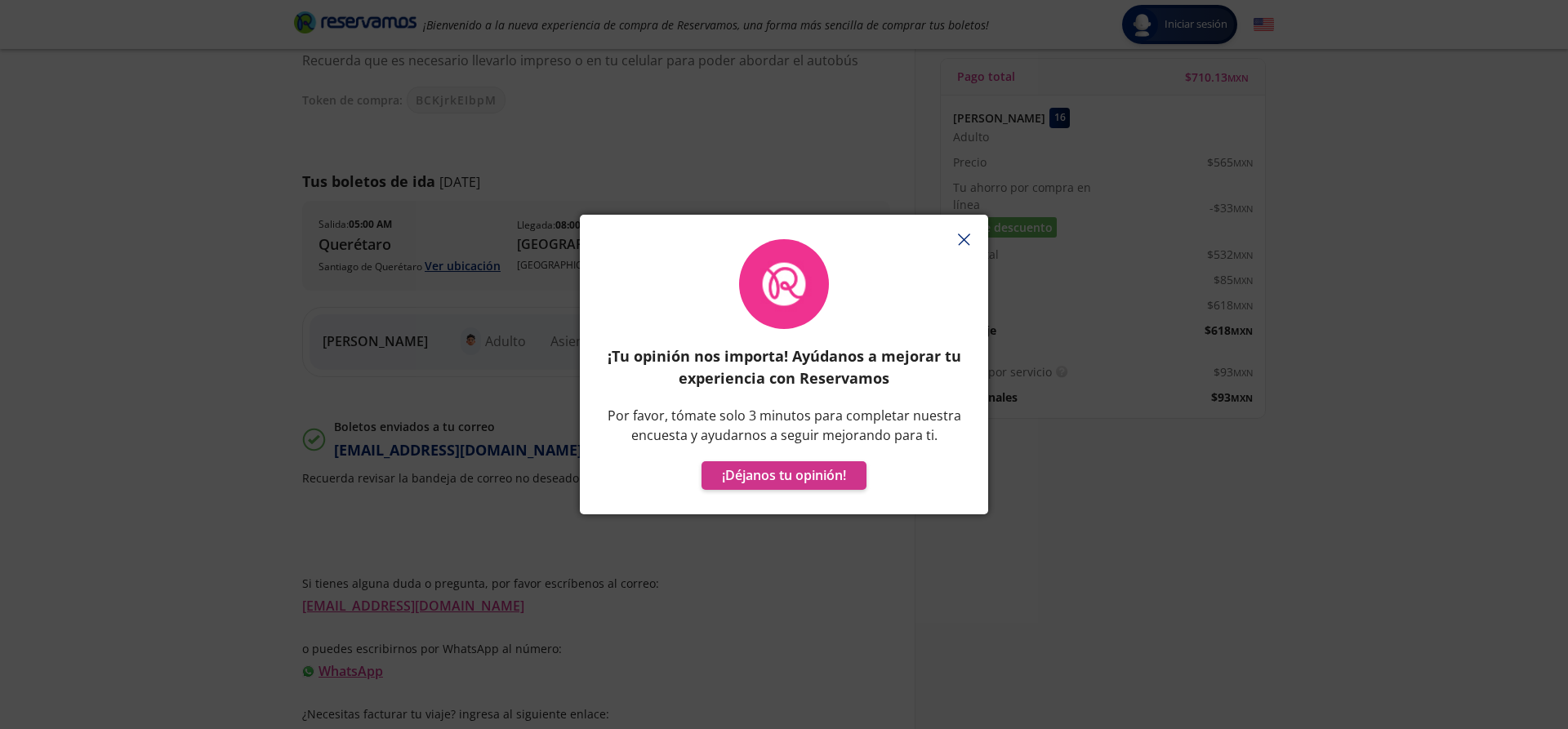
click at [961, 239] on icon "button" at bounding box center [964, 239] width 12 height 12
